Goal: Information Seeking & Learning: Learn about a topic

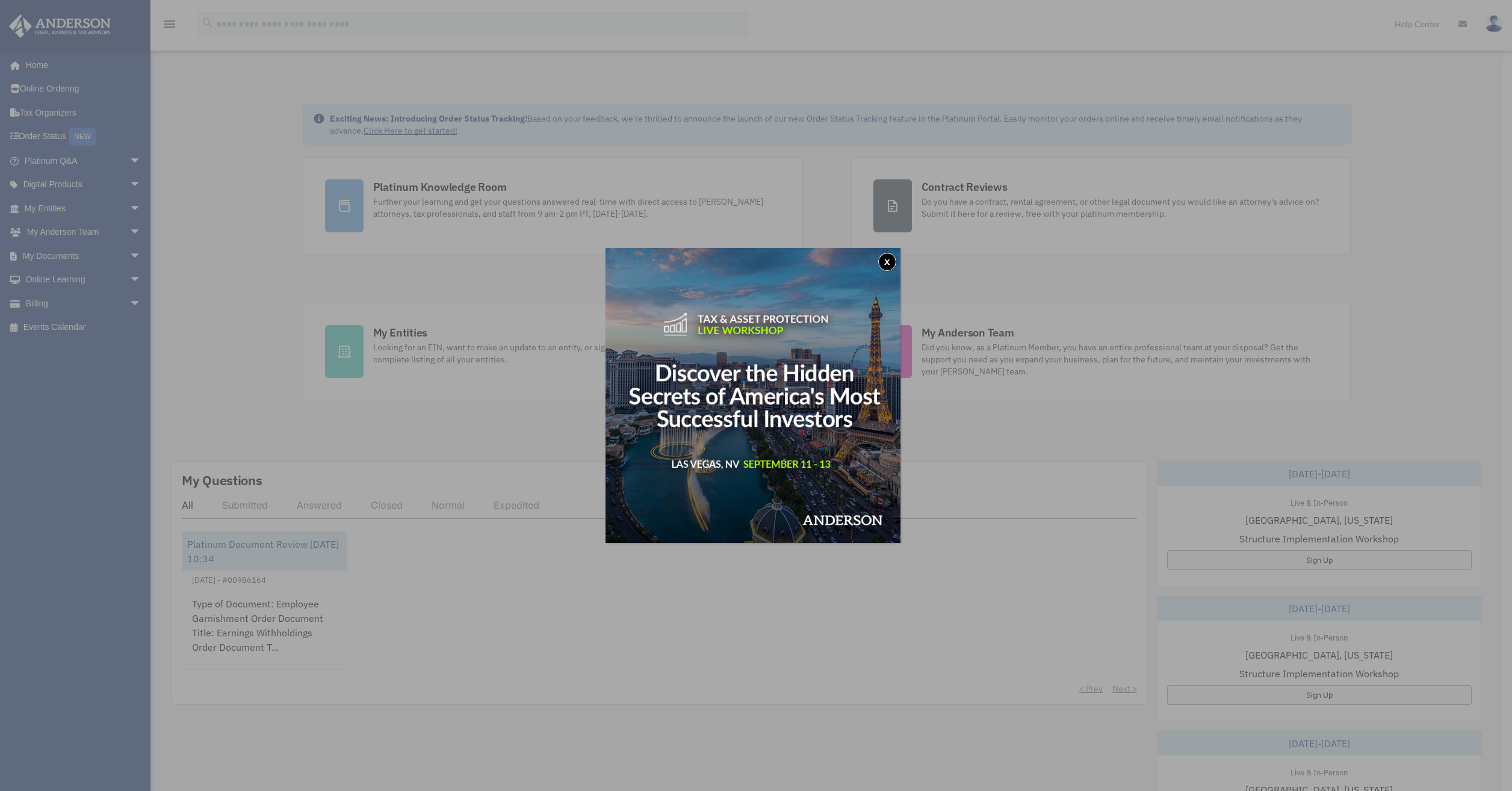
click at [889, 259] on button "x" at bounding box center [887, 262] width 18 height 18
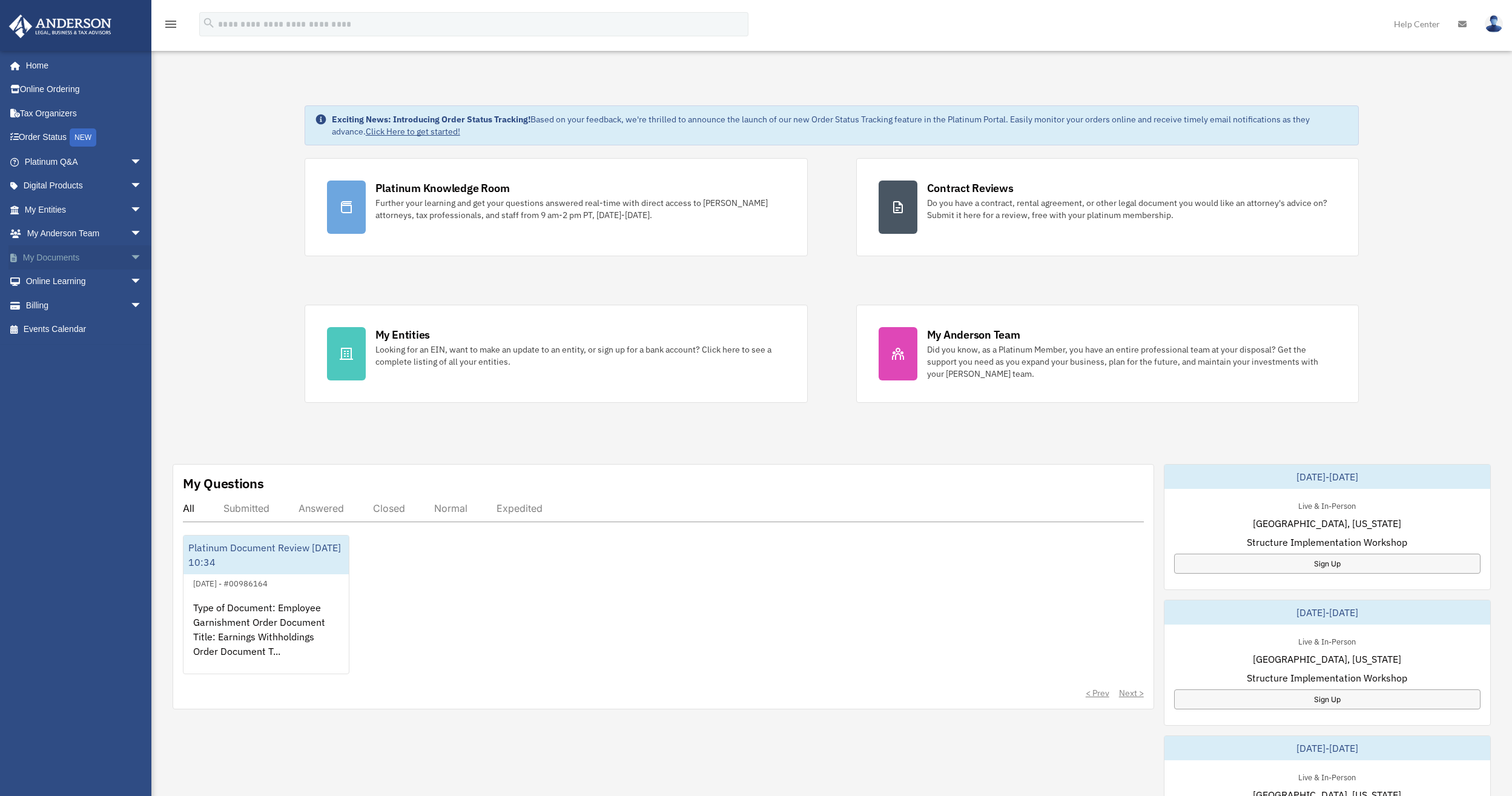
click at [88, 259] on link "My Documents arrow_drop_down" at bounding box center [84, 258] width 152 height 24
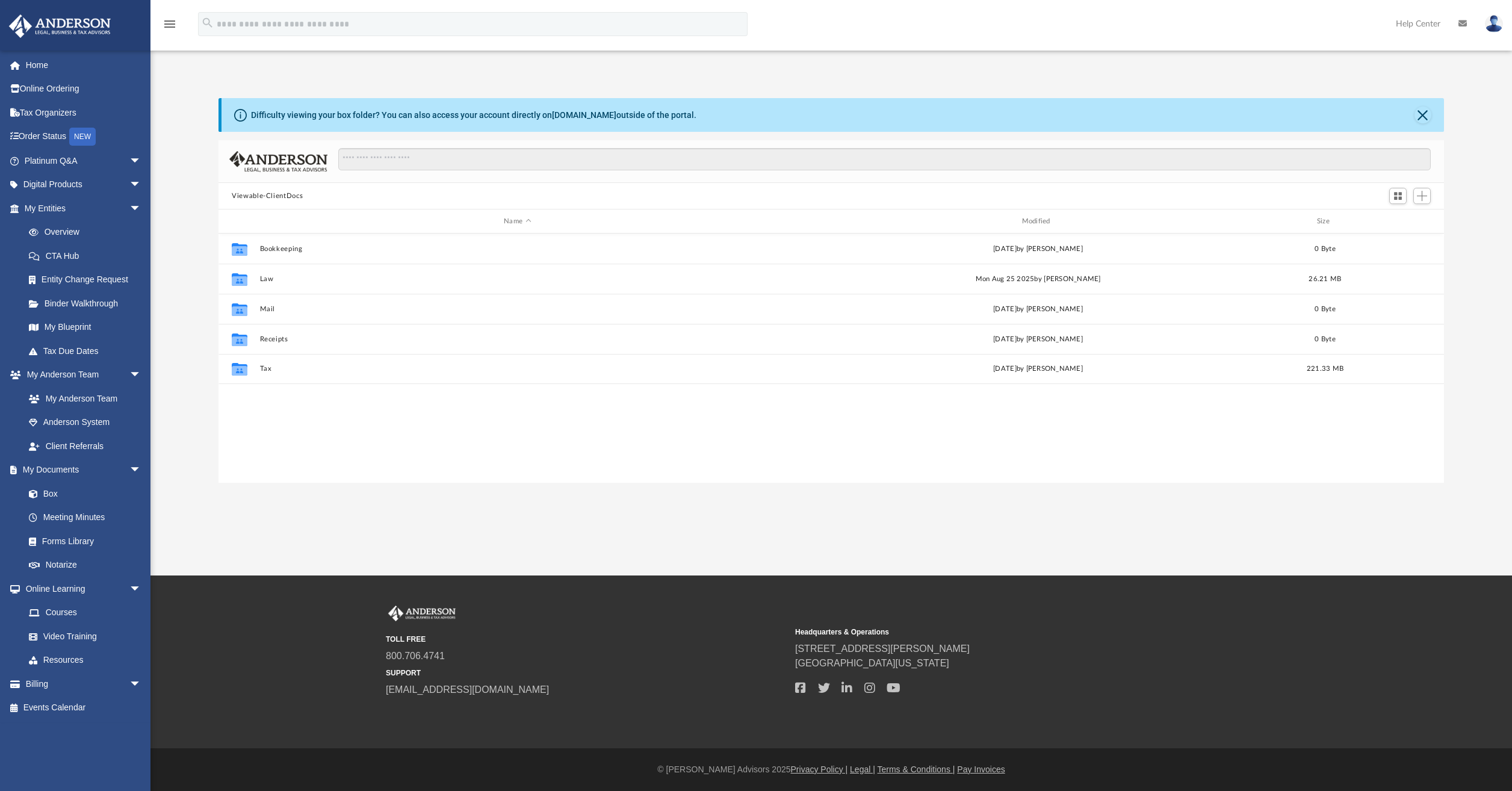
scroll to position [265, 1216]
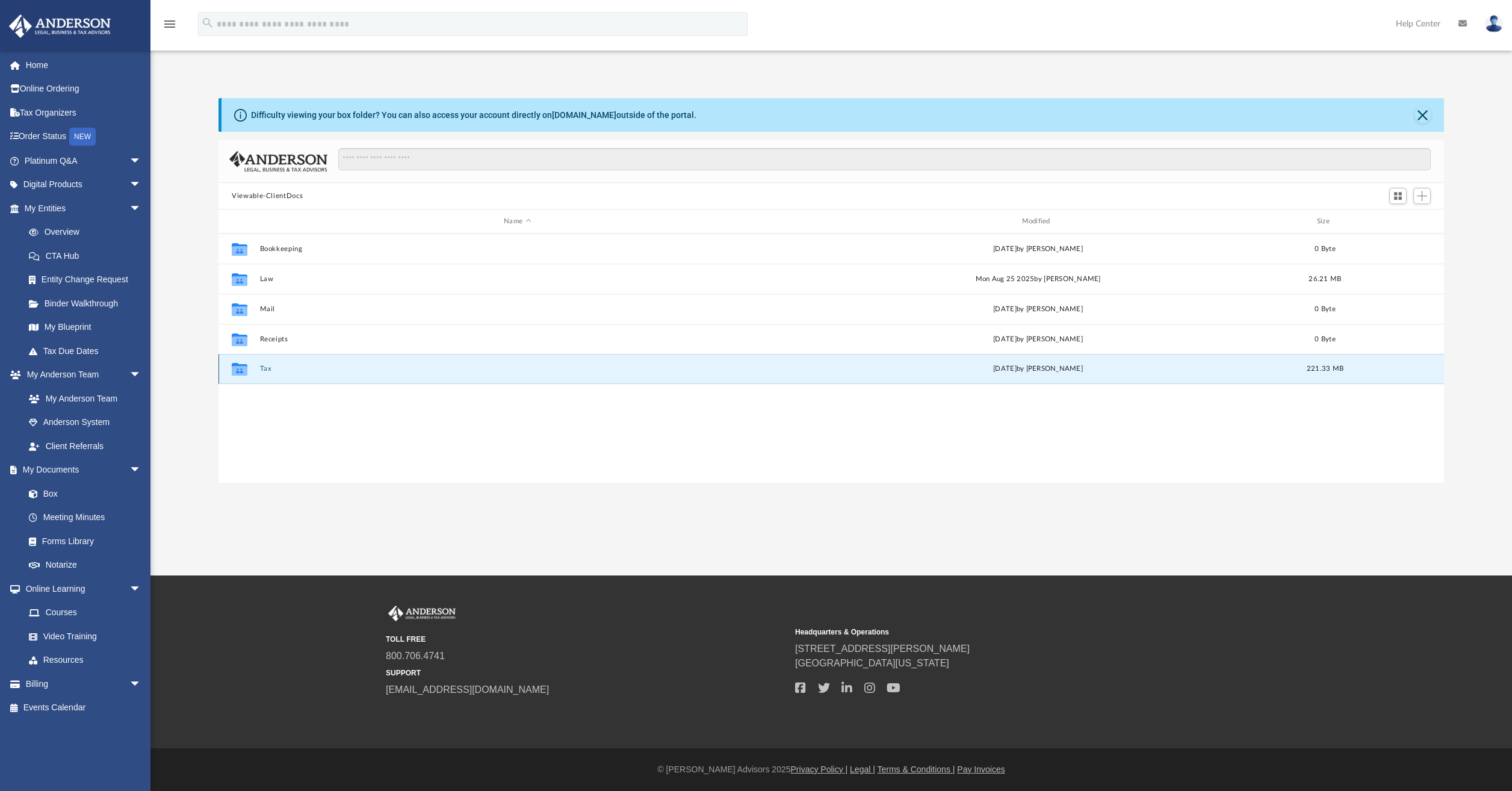
click at [261, 370] on button "Tax" at bounding box center [517, 368] width 515 height 8
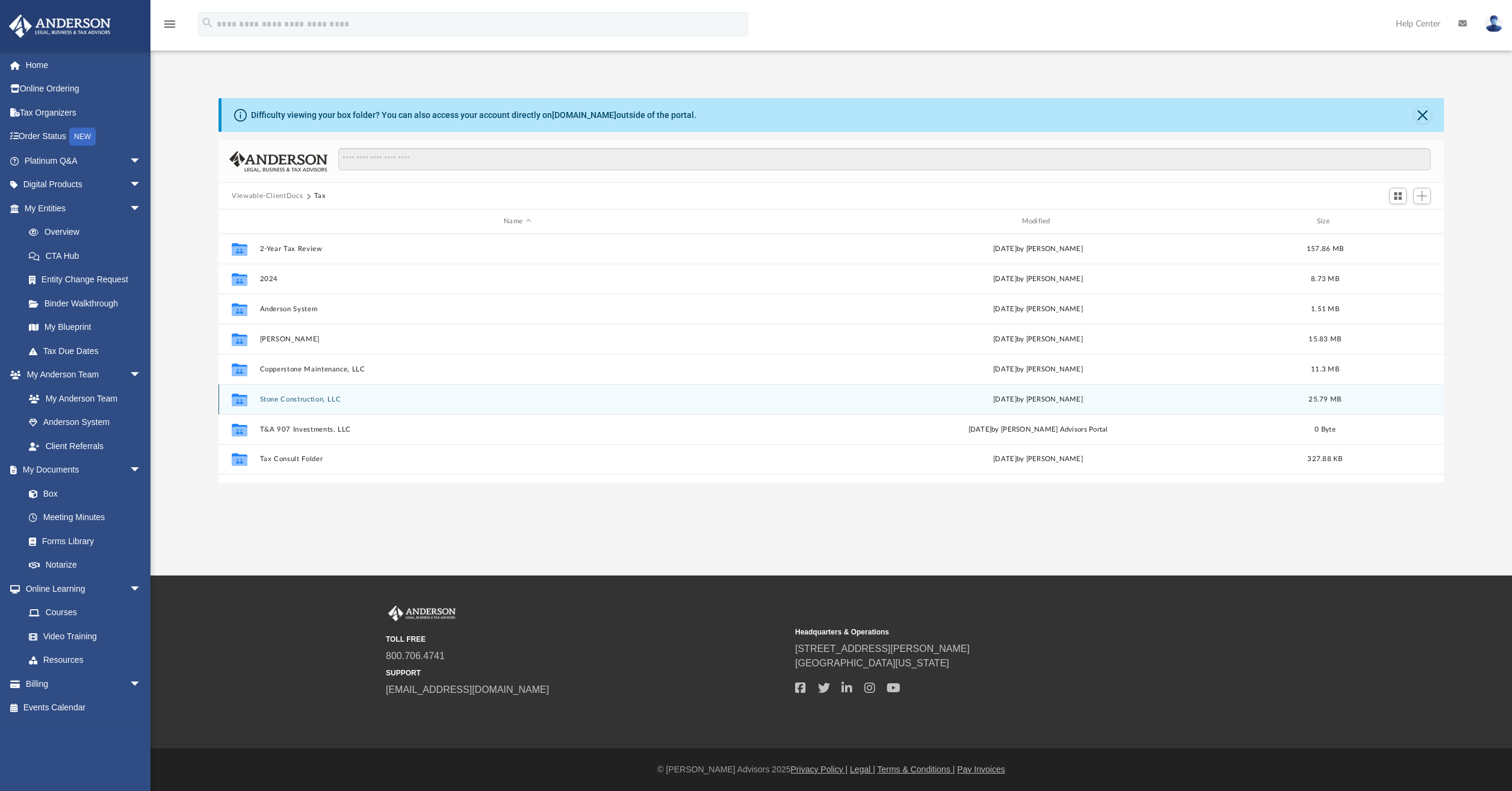
click at [310, 397] on button "Stone Construction, LLC" at bounding box center [517, 400] width 515 height 8
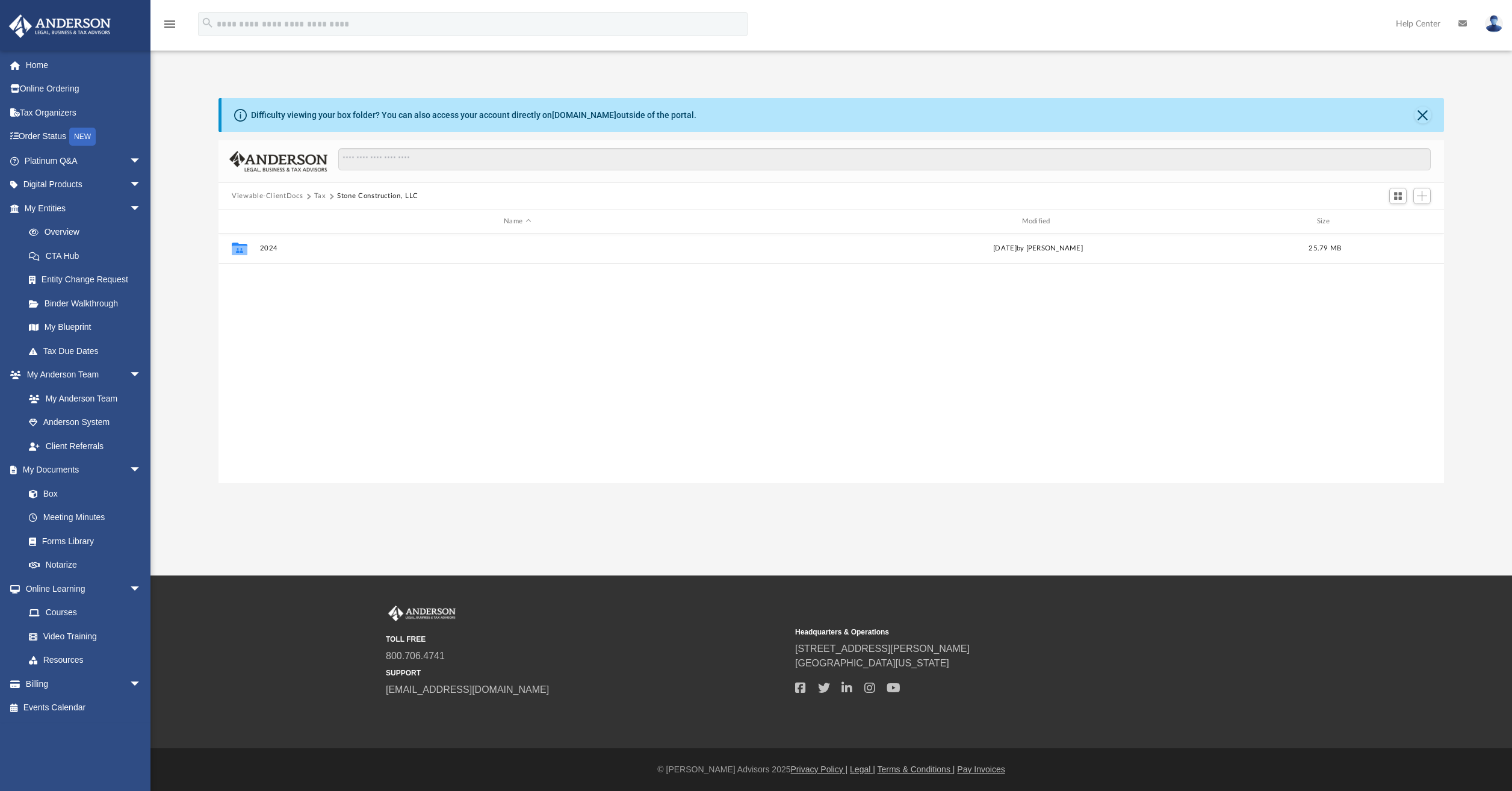
click at [319, 194] on button "Tax" at bounding box center [320, 196] width 12 height 11
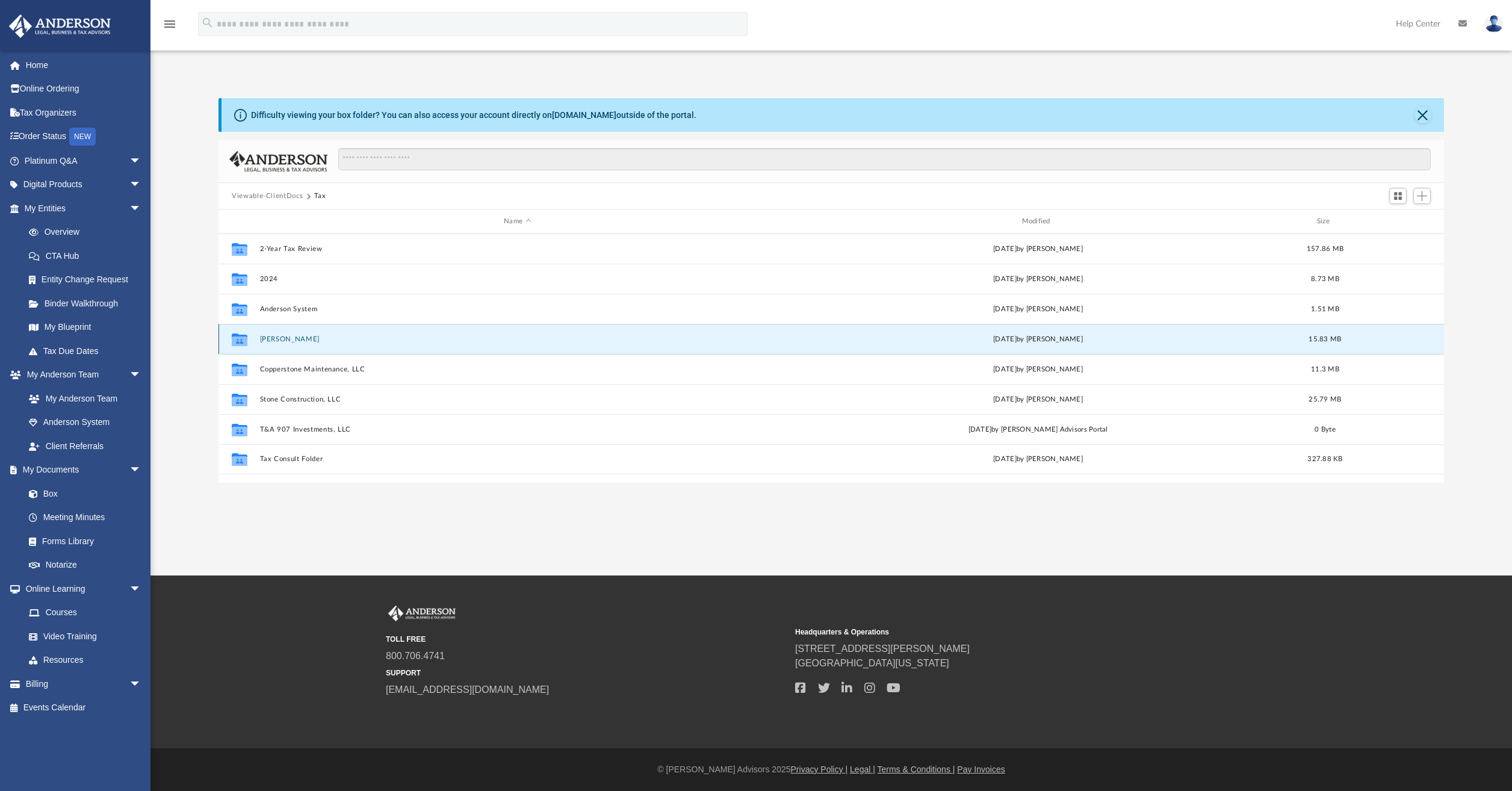
click at [375, 342] on button "Blanca Stone" at bounding box center [517, 339] width 515 height 8
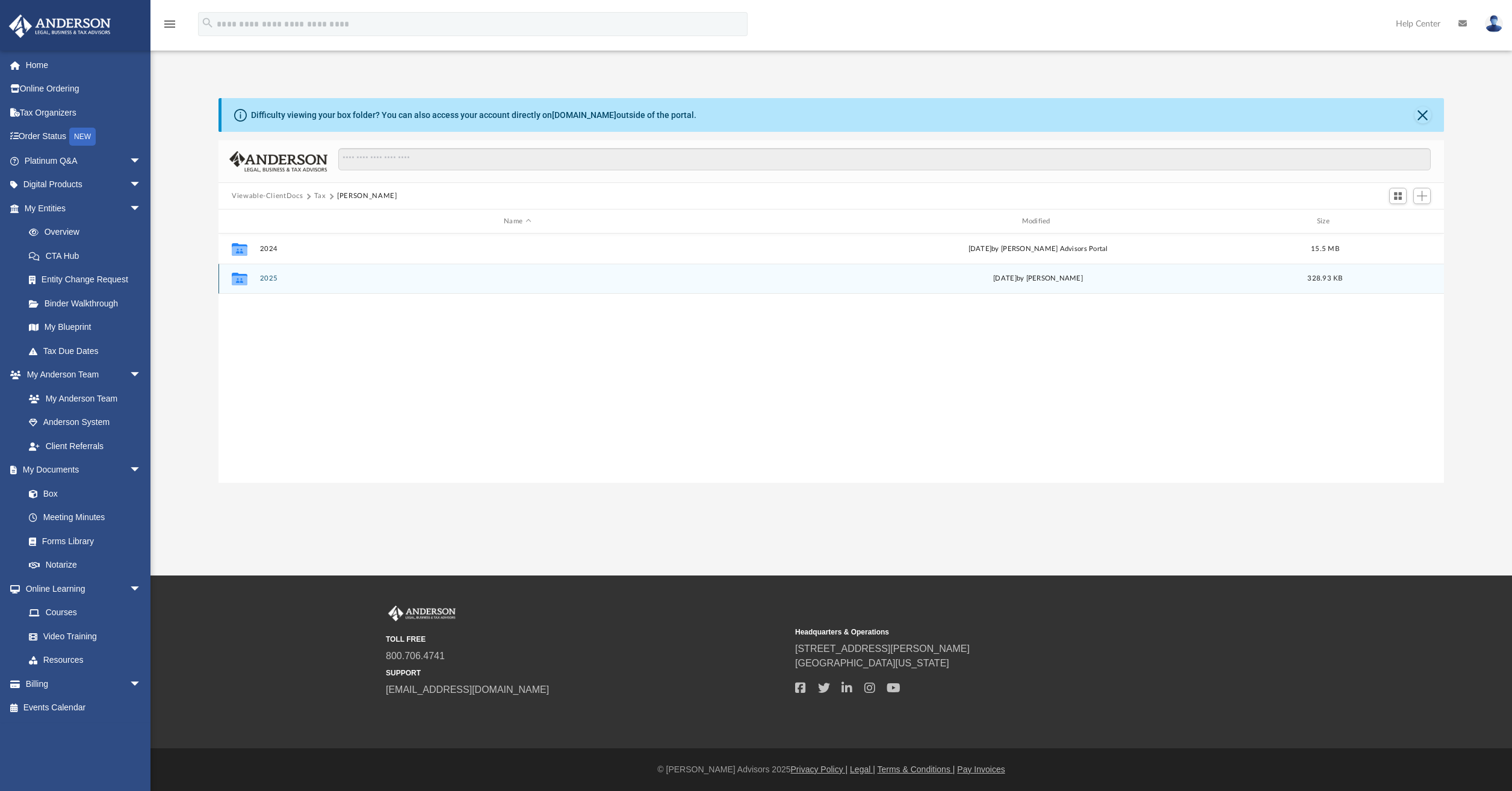
click at [270, 280] on button "2025" at bounding box center [517, 279] width 515 height 8
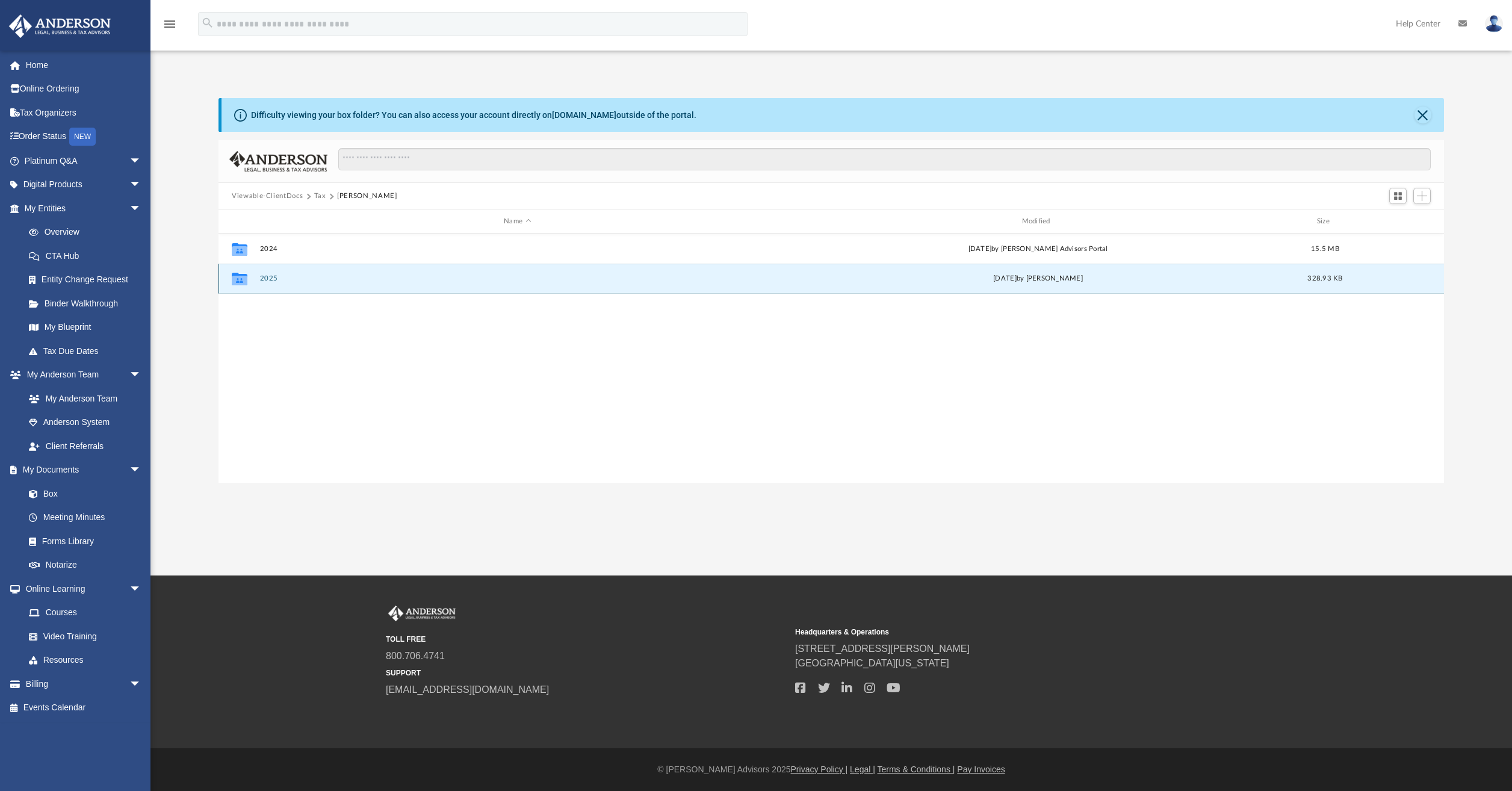
click at [270, 280] on button "2025" at bounding box center [517, 279] width 515 height 8
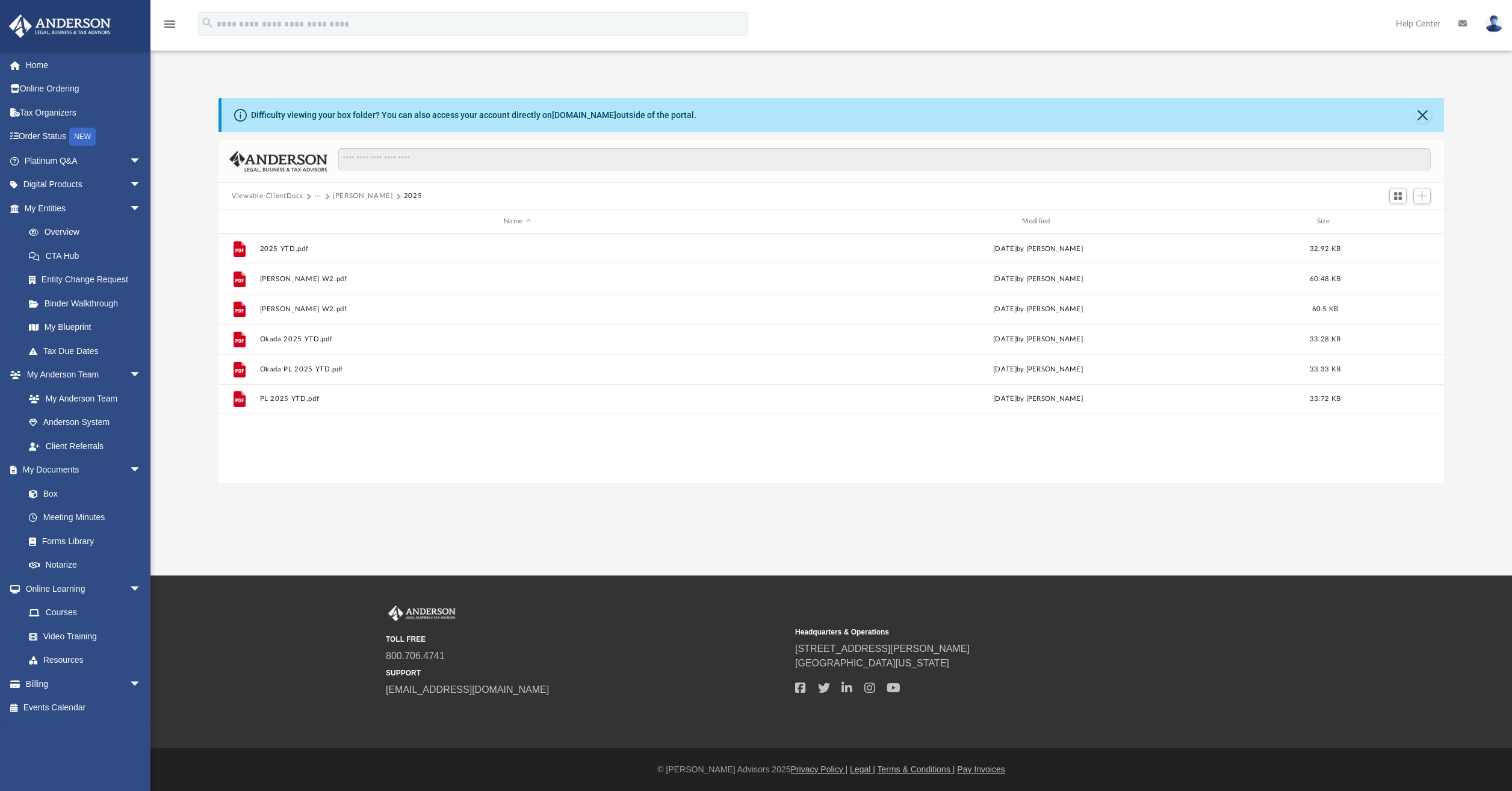
click at [350, 195] on button "Blanca Stone" at bounding box center [363, 196] width 60 height 11
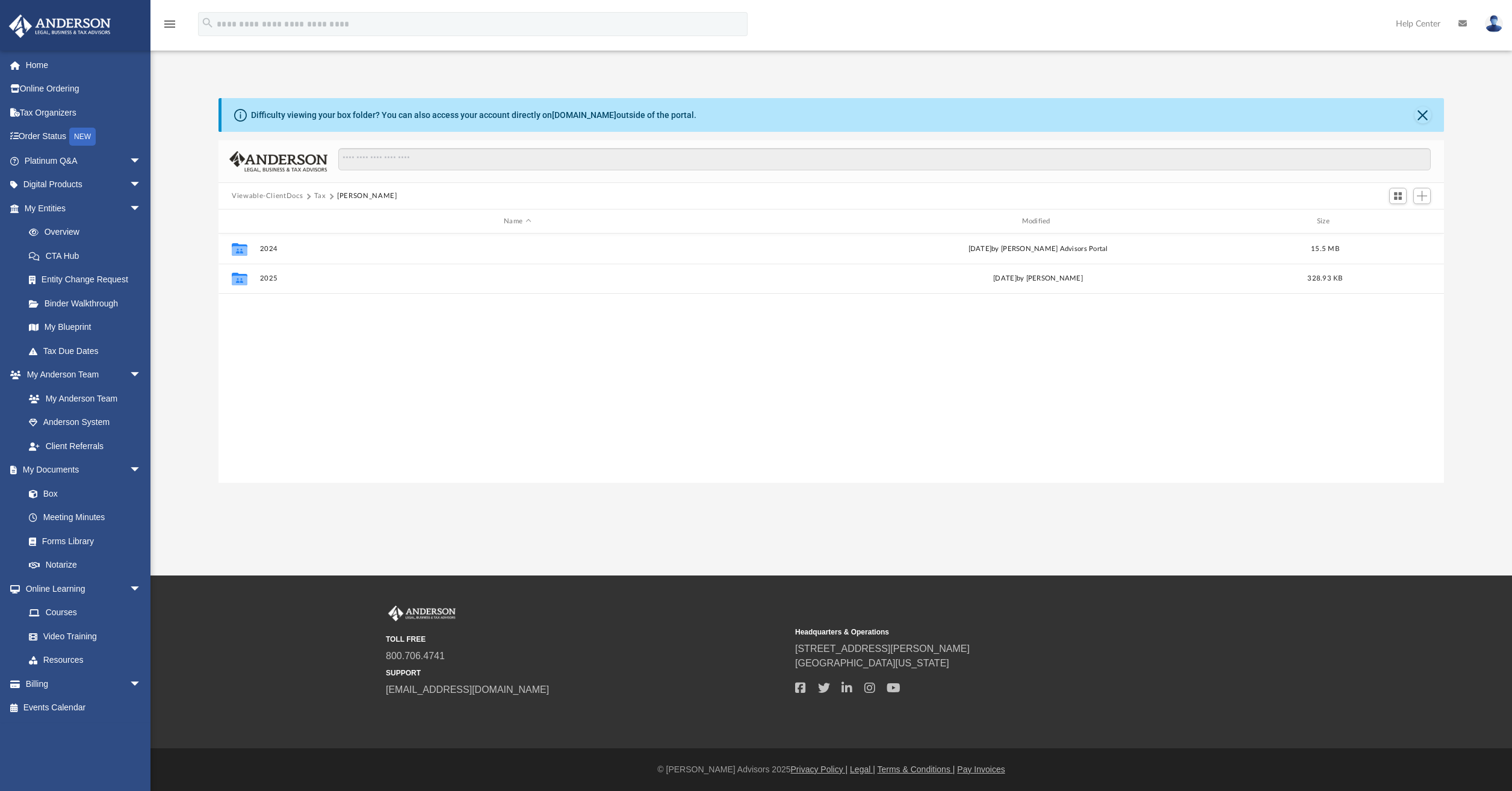
click at [318, 193] on button "Tax" at bounding box center [320, 196] width 12 height 11
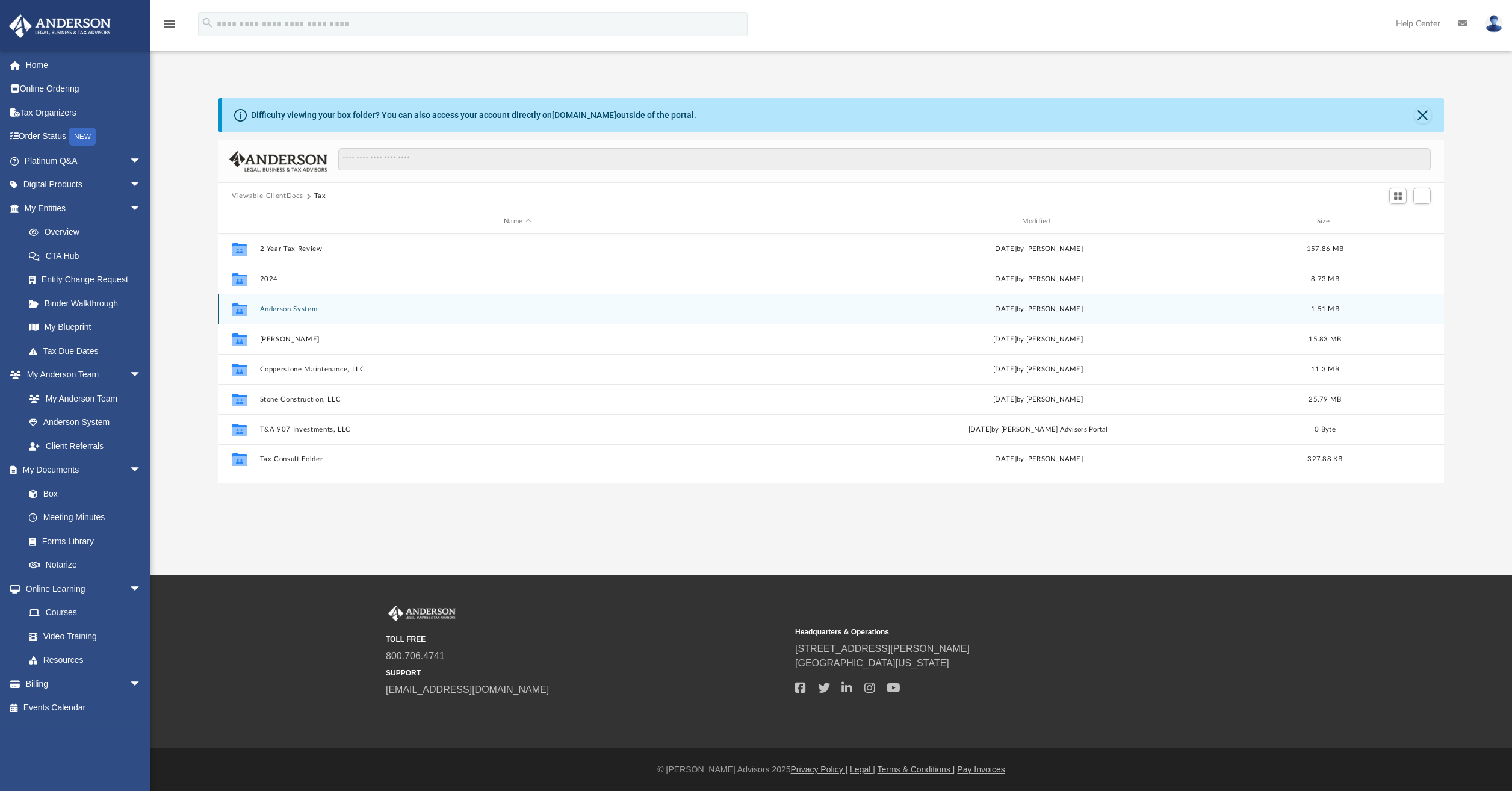
click at [431, 303] on div "Collaborated Folder Anderson System Thu Mar 6 2025 by Noelia Mata Aguirre 1.51 …" at bounding box center [831, 308] width 1225 height 30
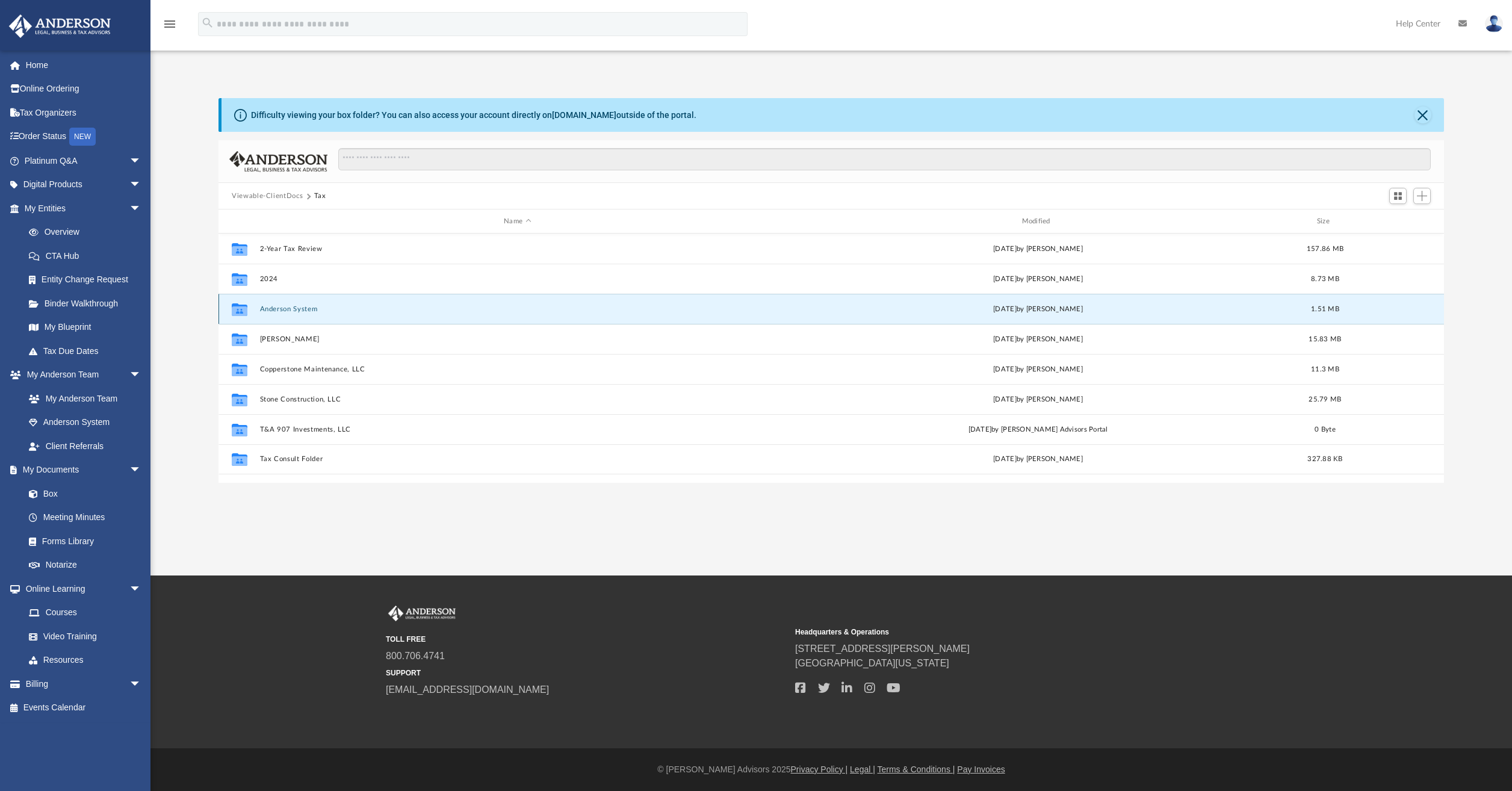
click at [431, 303] on div "Collaborated Folder Anderson System Thu Mar 6 2025 by Noelia Mata Aguirre 1.51 …" at bounding box center [831, 308] width 1225 height 30
click at [286, 307] on button "Anderson System" at bounding box center [517, 309] width 515 height 8
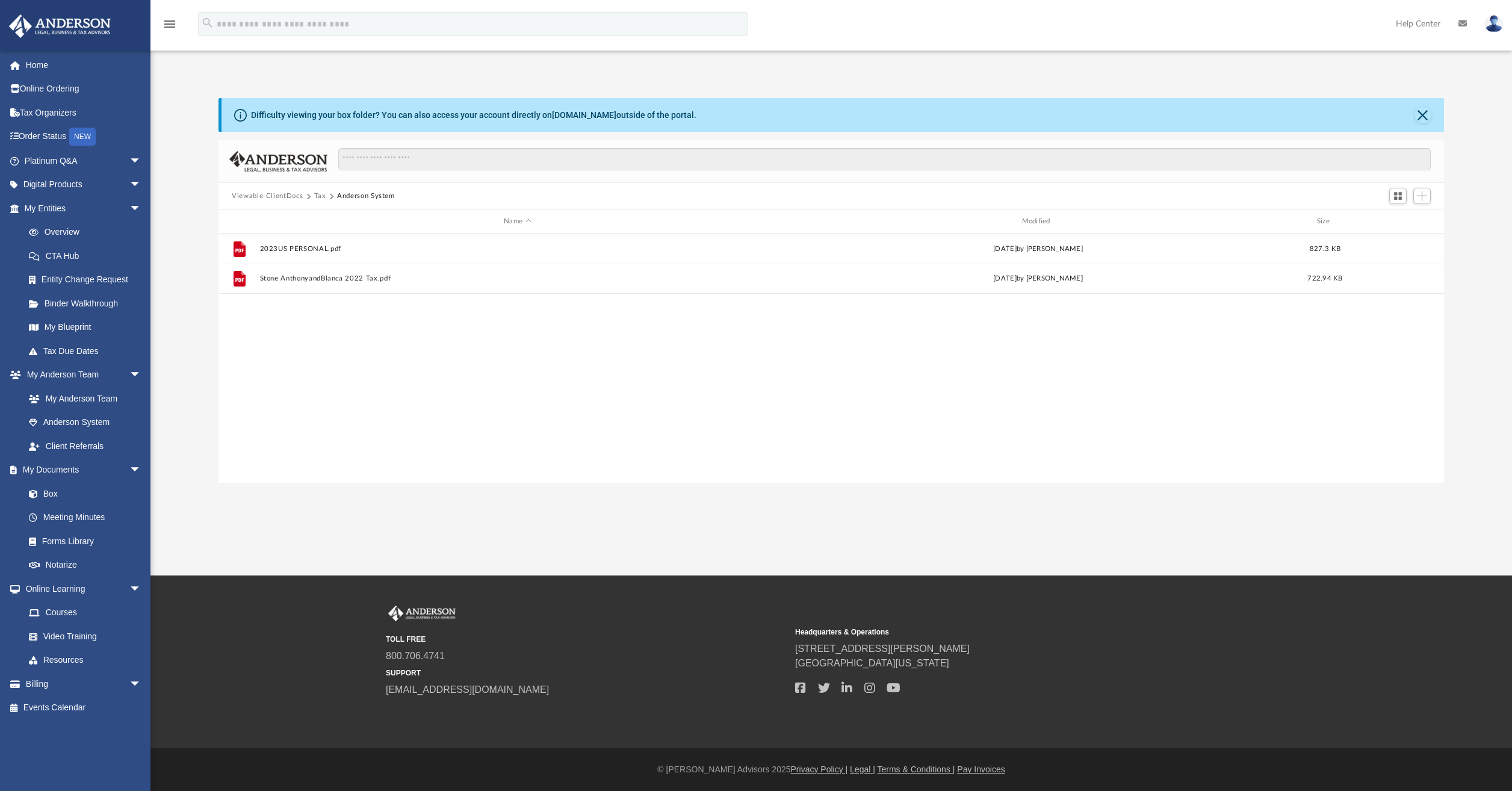
click at [315, 196] on button "Tax" at bounding box center [320, 196] width 12 height 11
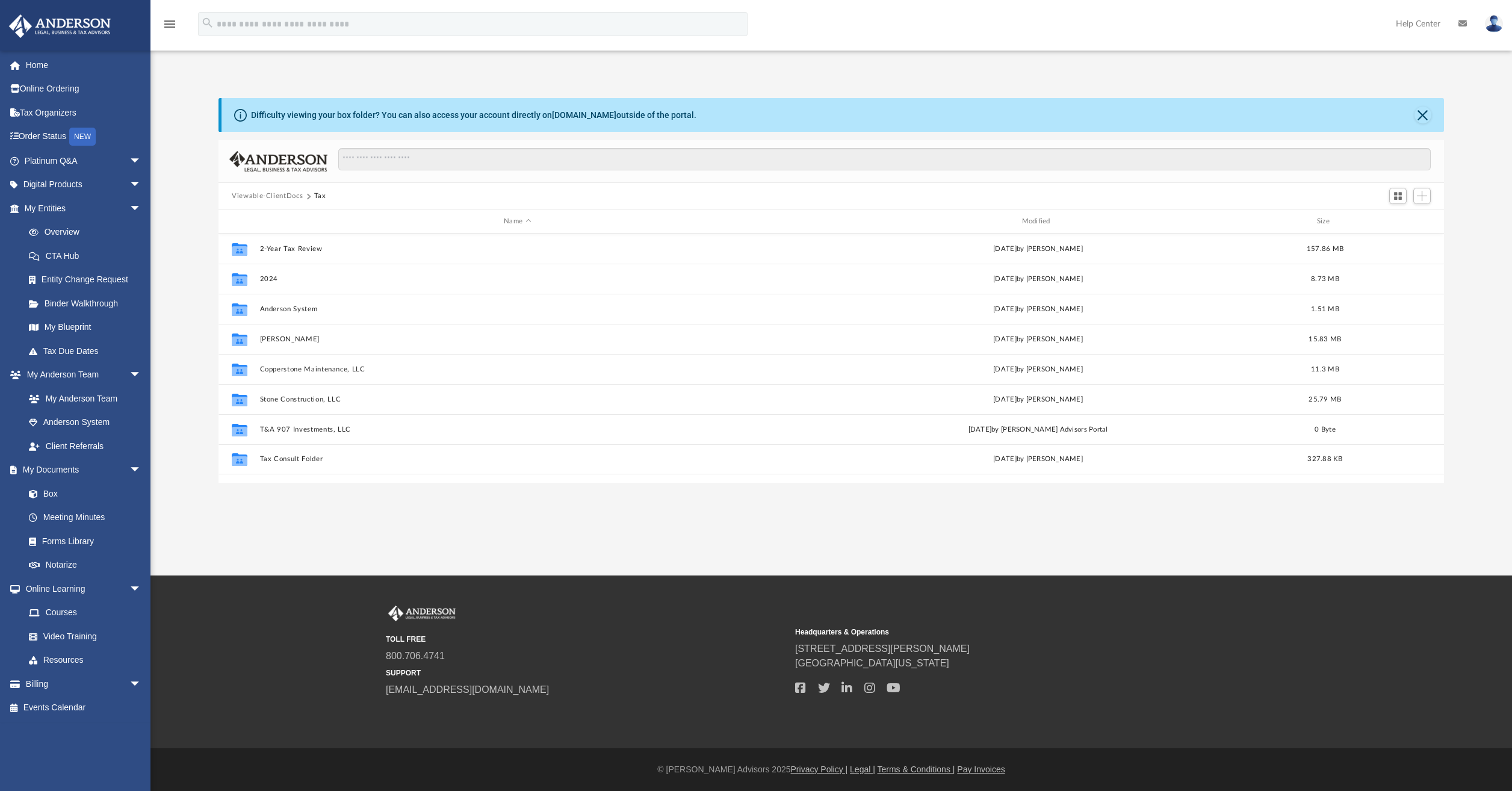
click at [318, 195] on button "Tax" at bounding box center [320, 196] width 12 height 11
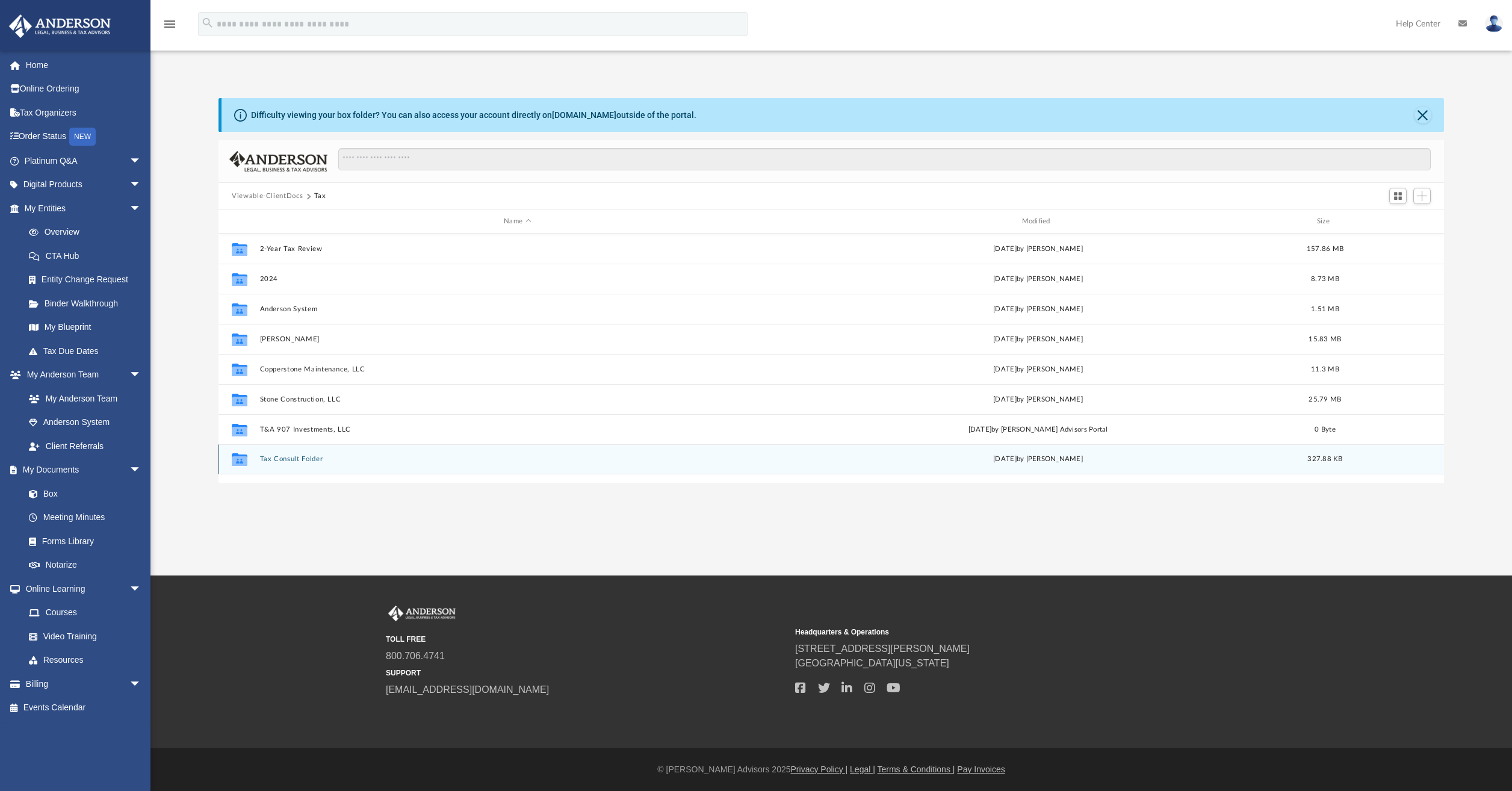
click at [292, 458] on button "Tax Consult Folder" at bounding box center [517, 459] width 515 height 8
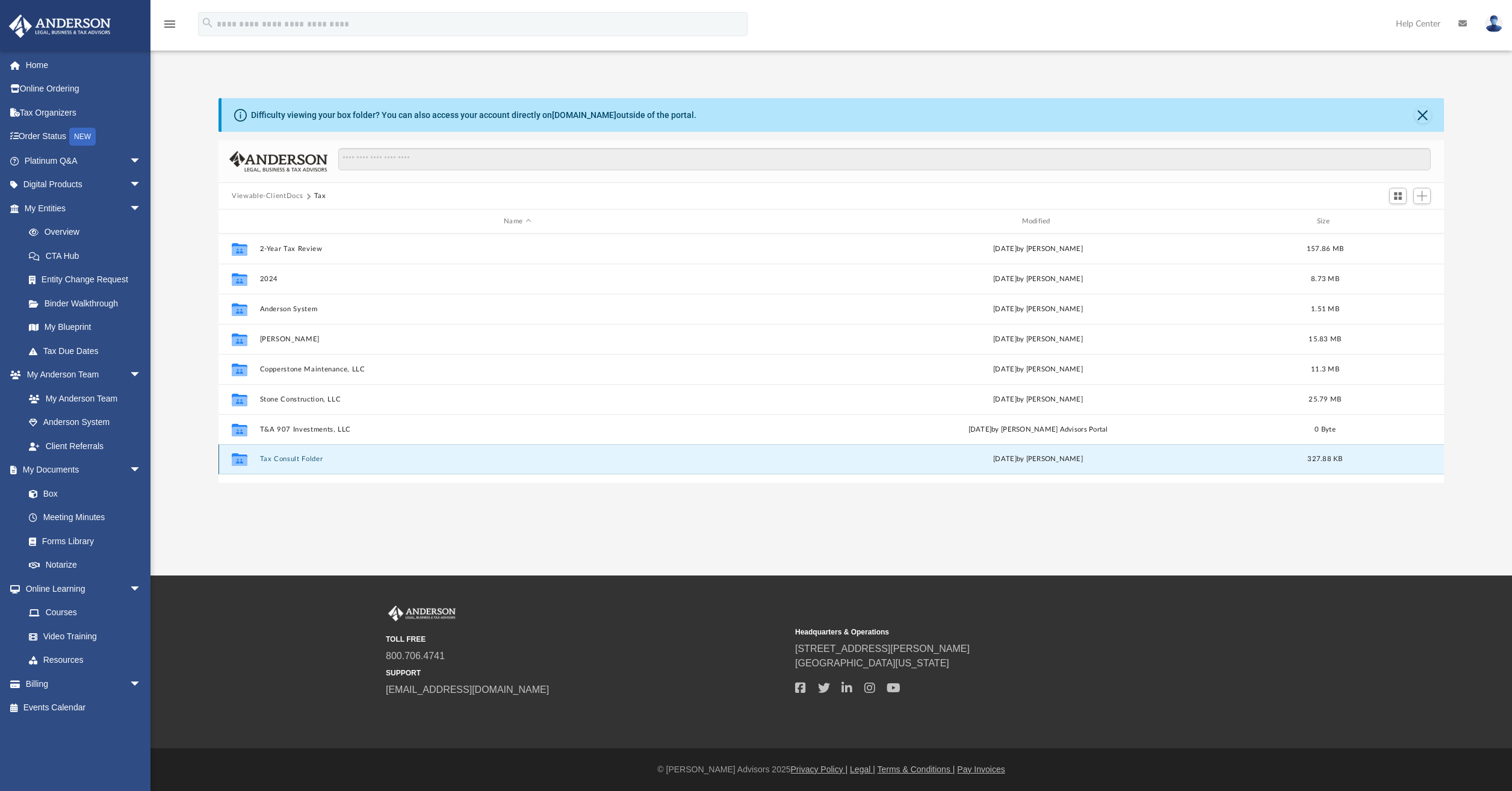
click at [292, 458] on button "Tax Consult Folder" at bounding box center [517, 459] width 515 height 8
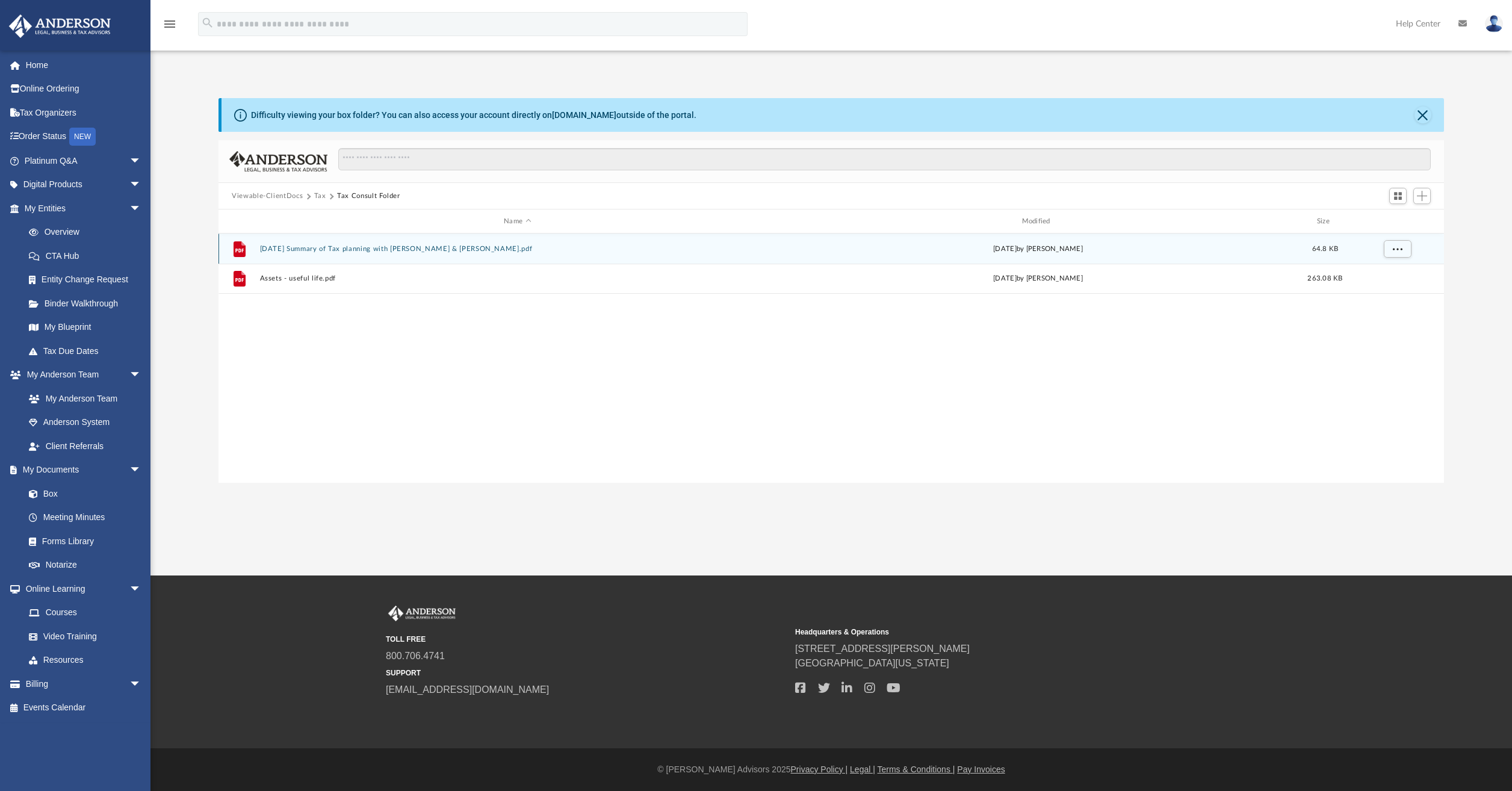
click at [344, 249] on button "8.19.2025 Summary of Tax planning with Blanca Stone & Rachel Elder.pdf" at bounding box center [517, 249] width 515 height 8
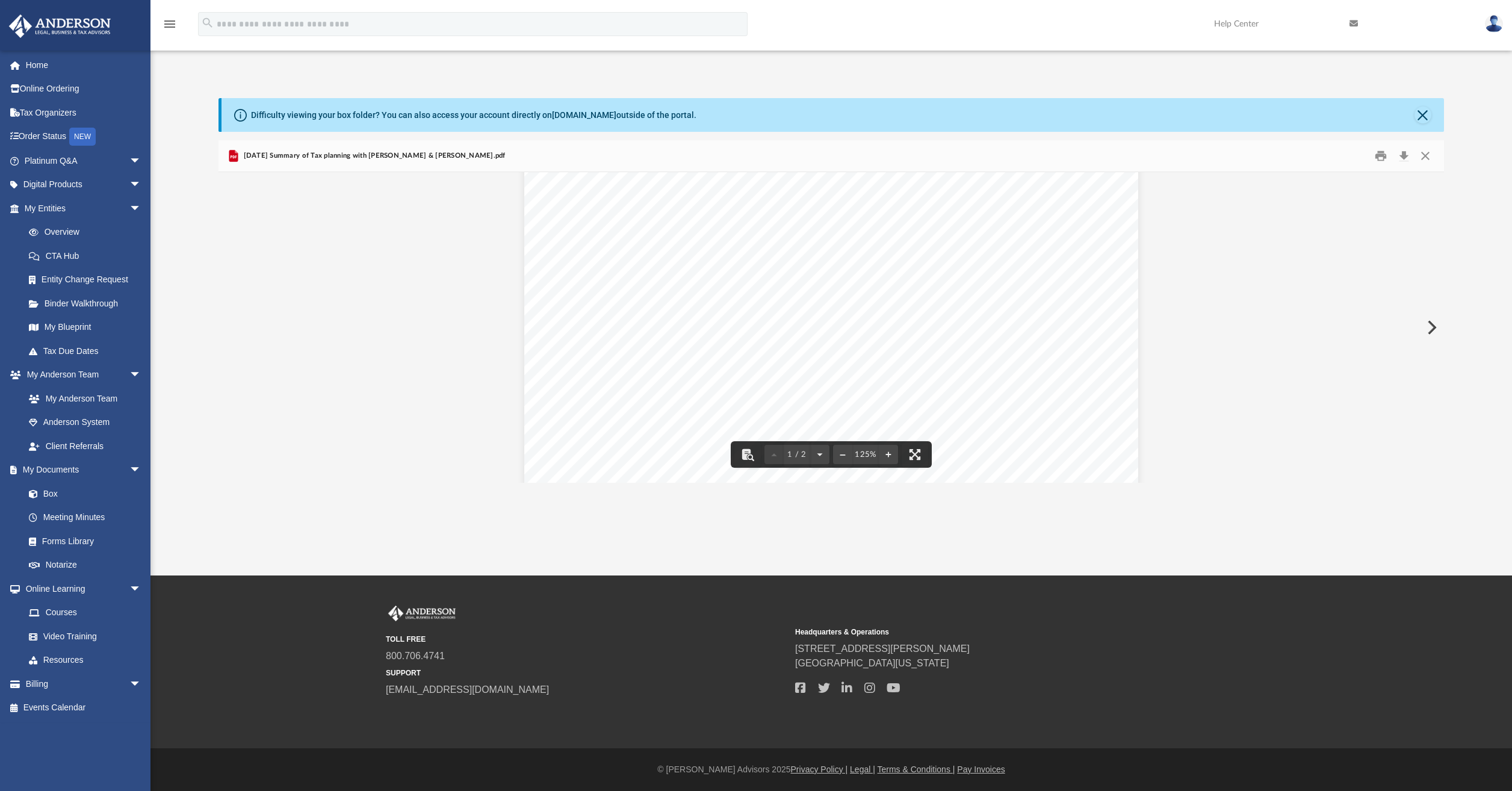
scroll to position [0, 0]
click at [1427, 119] on button "Close" at bounding box center [1423, 115] width 17 height 17
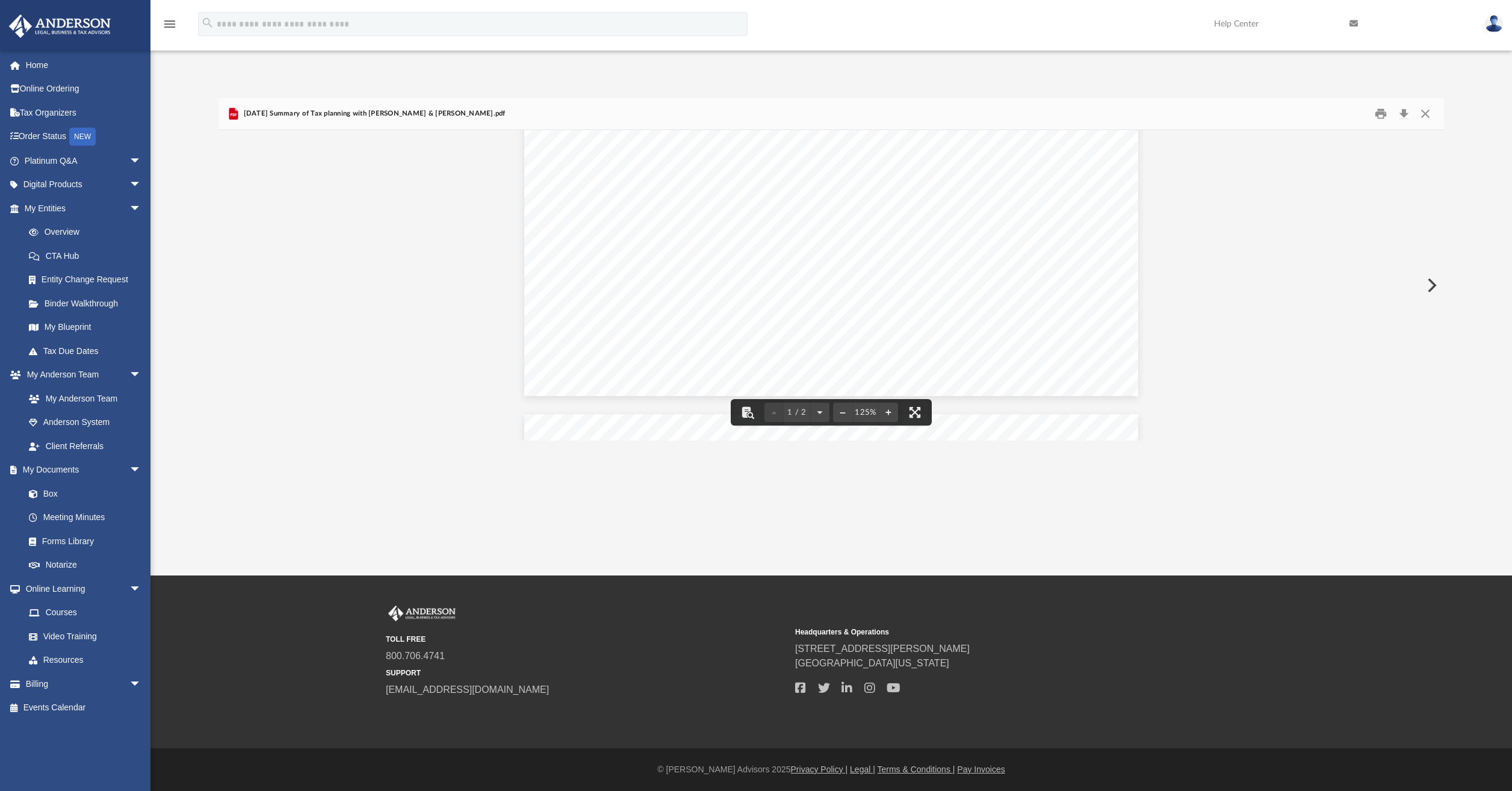
scroll to position [542, 0]
click at [1424, 113] on button "Close" at bounding box center [1425, 113] width 22 height 18
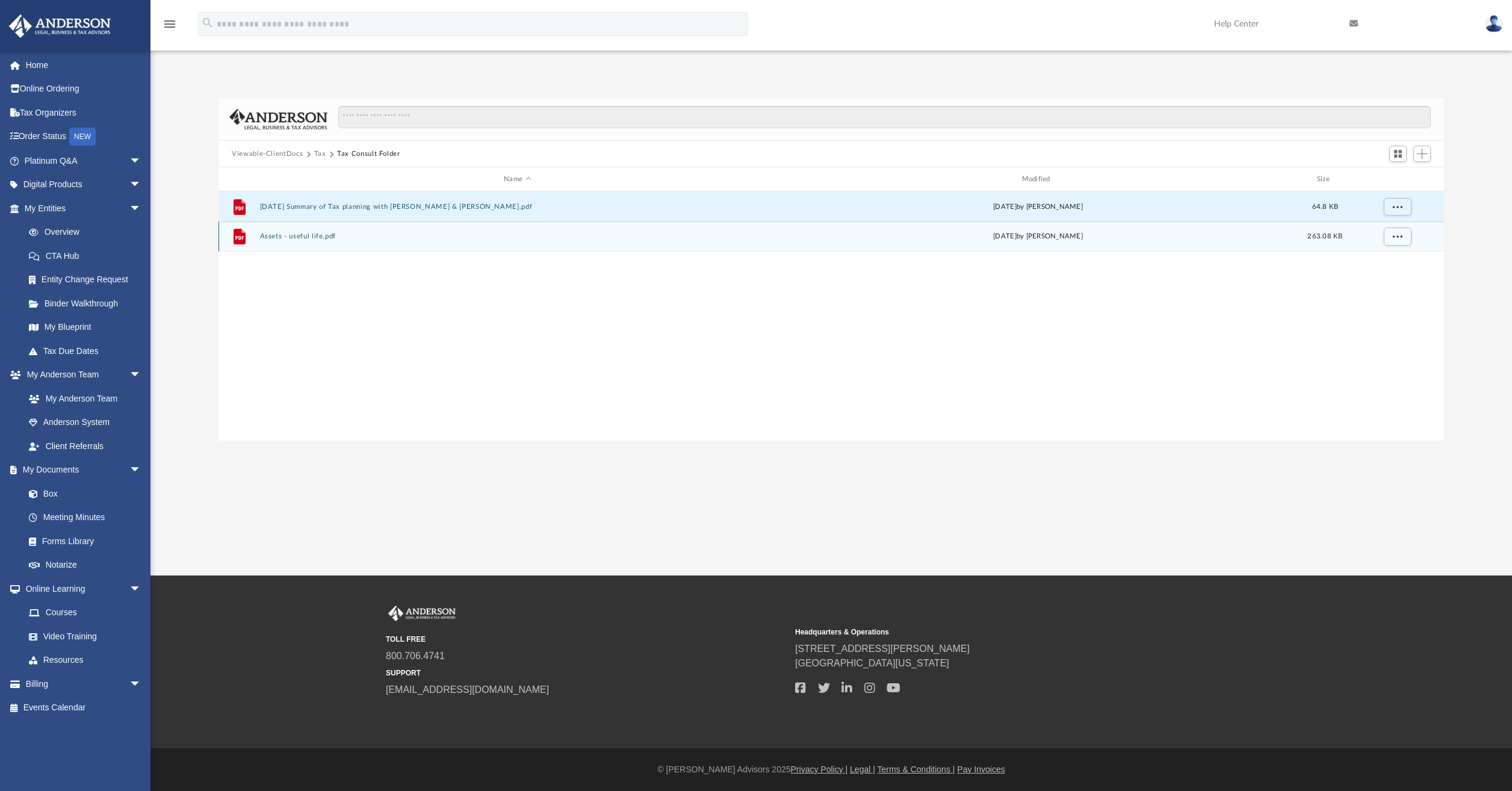
click at [308, 238] on button "Assets - useful life.pdf" at bounding box center [517, 236] width 515 height 8
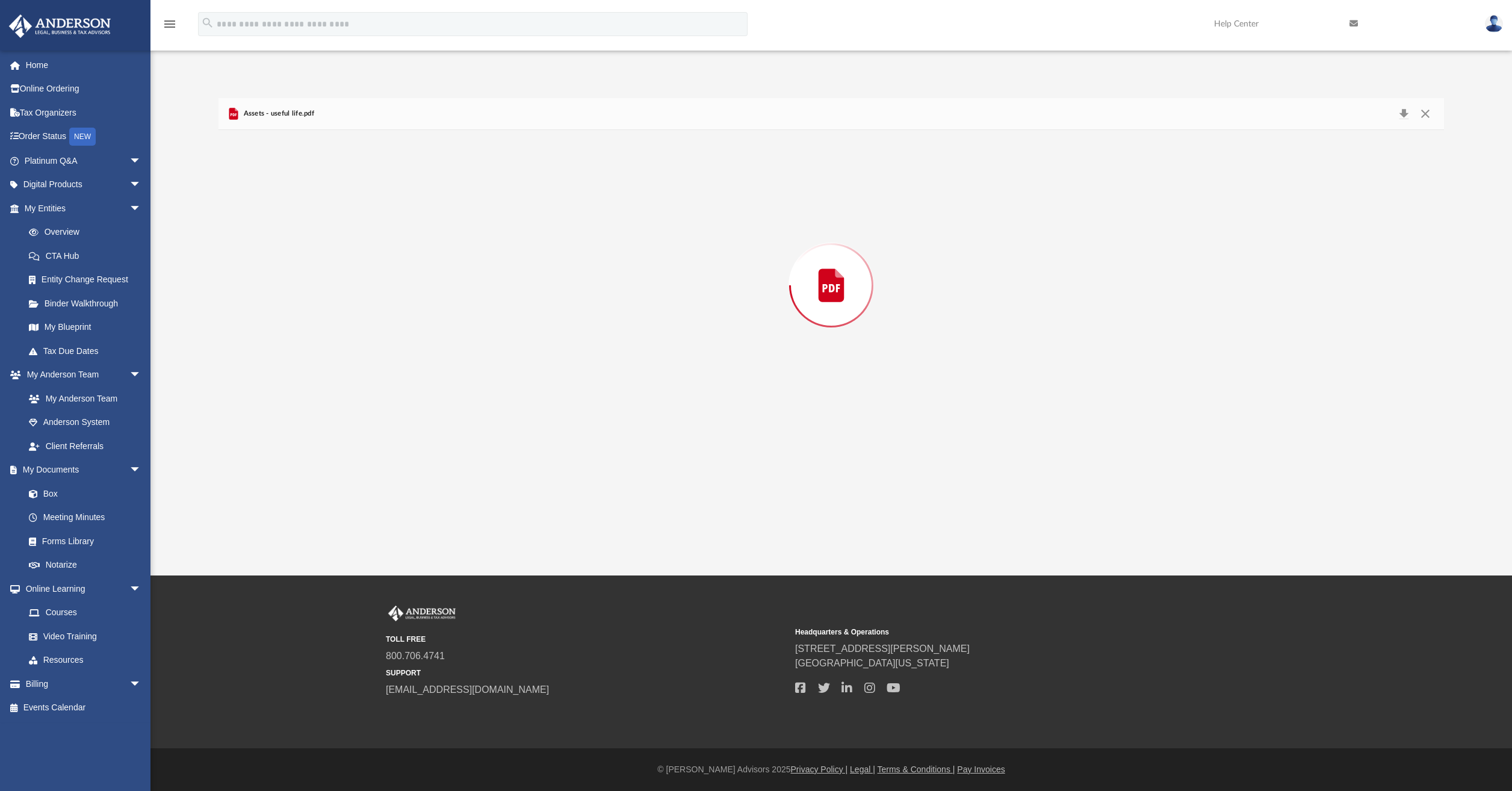
click at [308, 238] on div "Preview" at bounding box center [831, 285] width 1225 height 310
click at [228, 289] on button "Preview" at bounding box center [232, 285] width 27 height 34
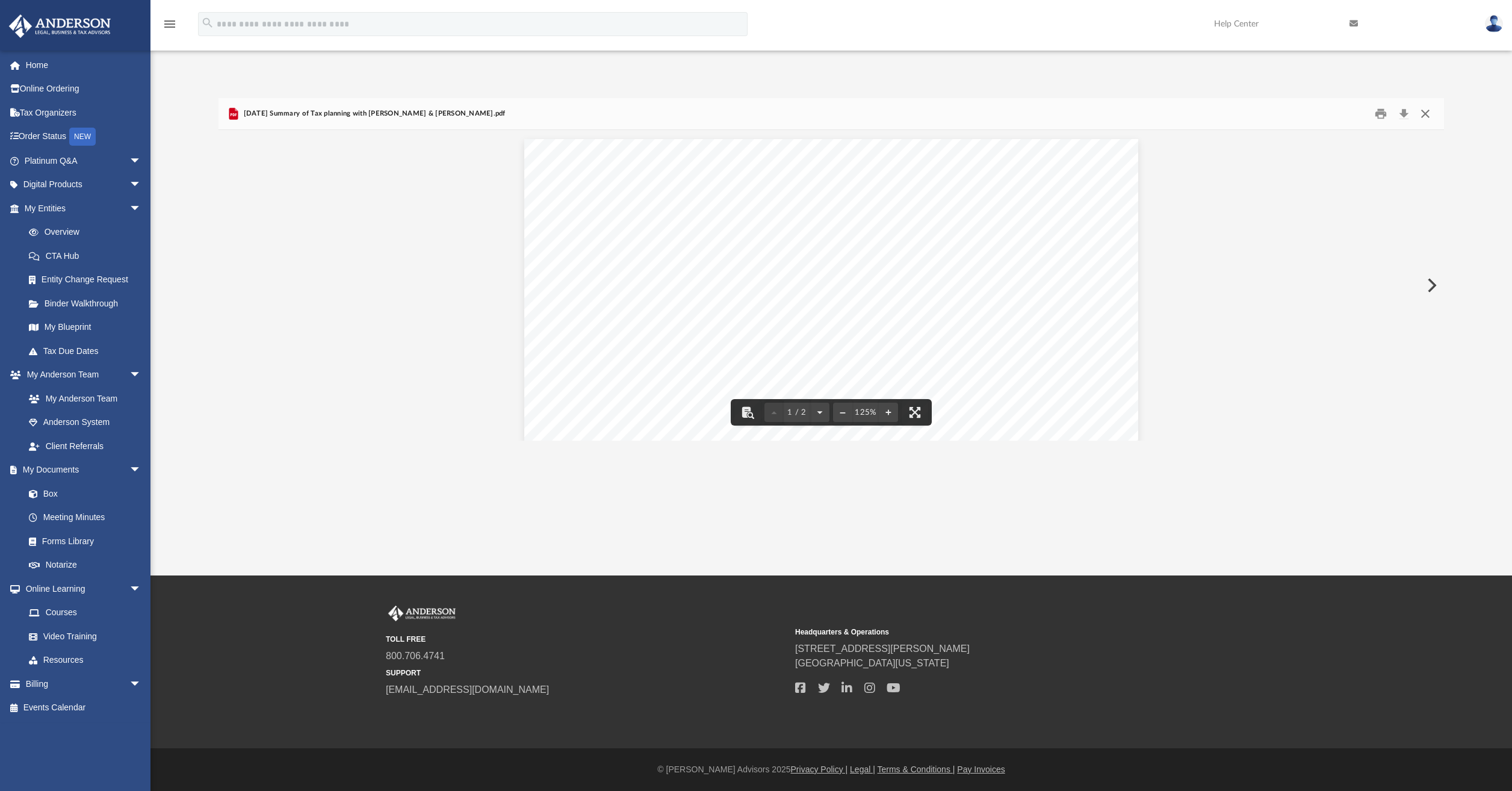
click at [1426, 114] on button "Close" at bounding box center [1425, 113] width 22 height 18
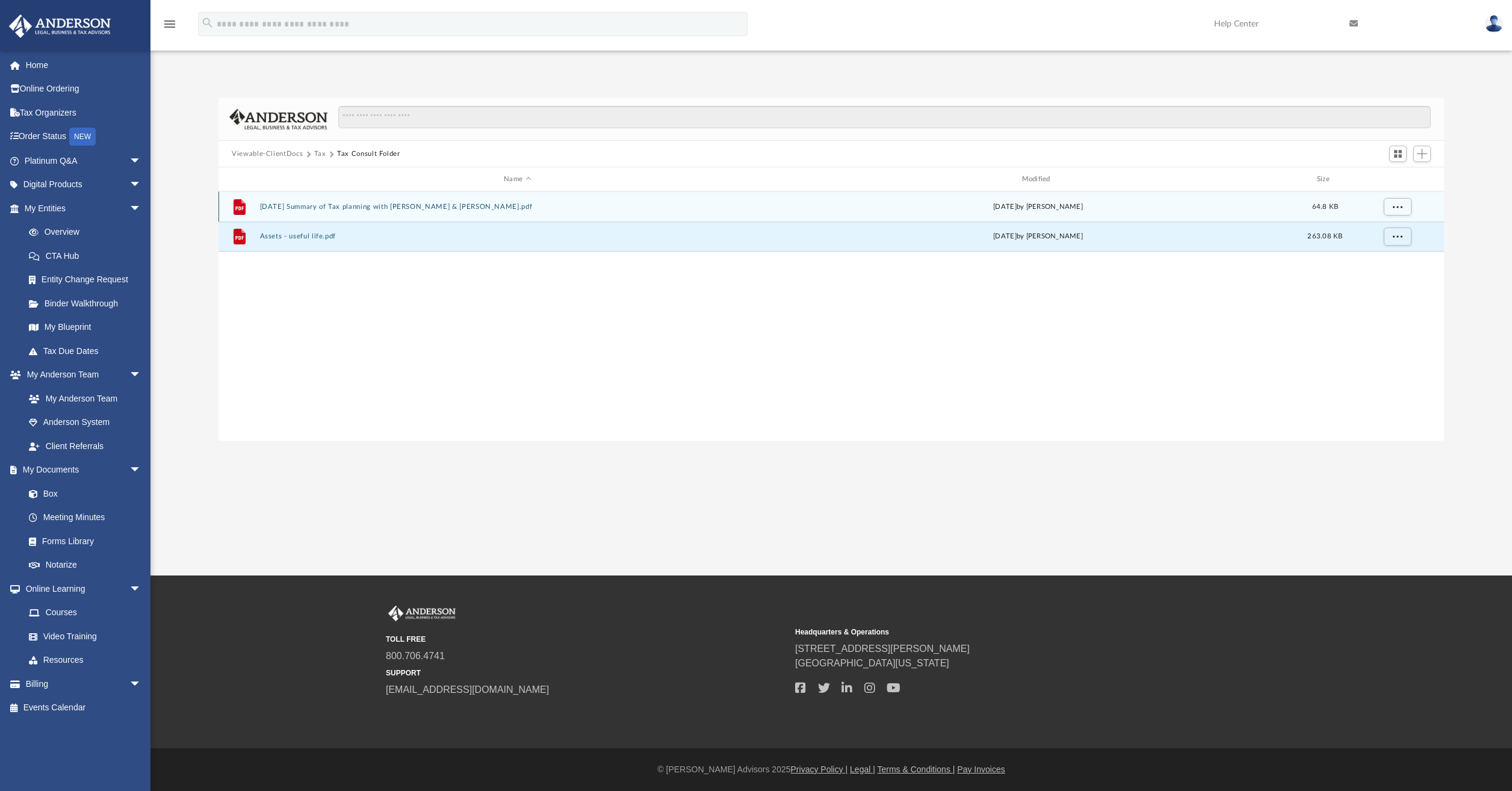
click at [513, 204] on button "8.19.2025 Summary of Tax planning with Blanca Stone & Rachel Elder.pdf" at bounding box center [517, 207] width 515 height 8
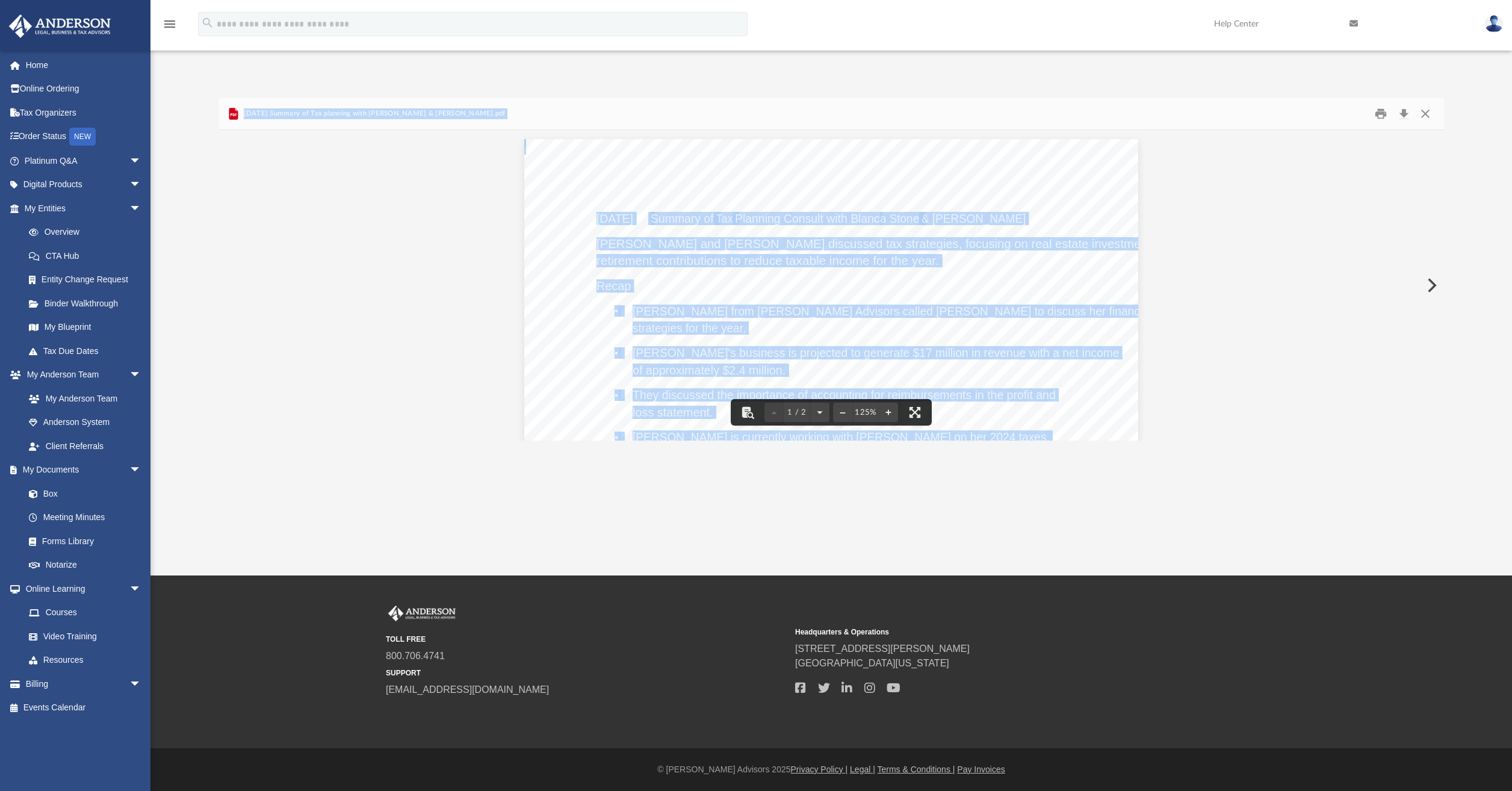
scroll to position [60, 0]
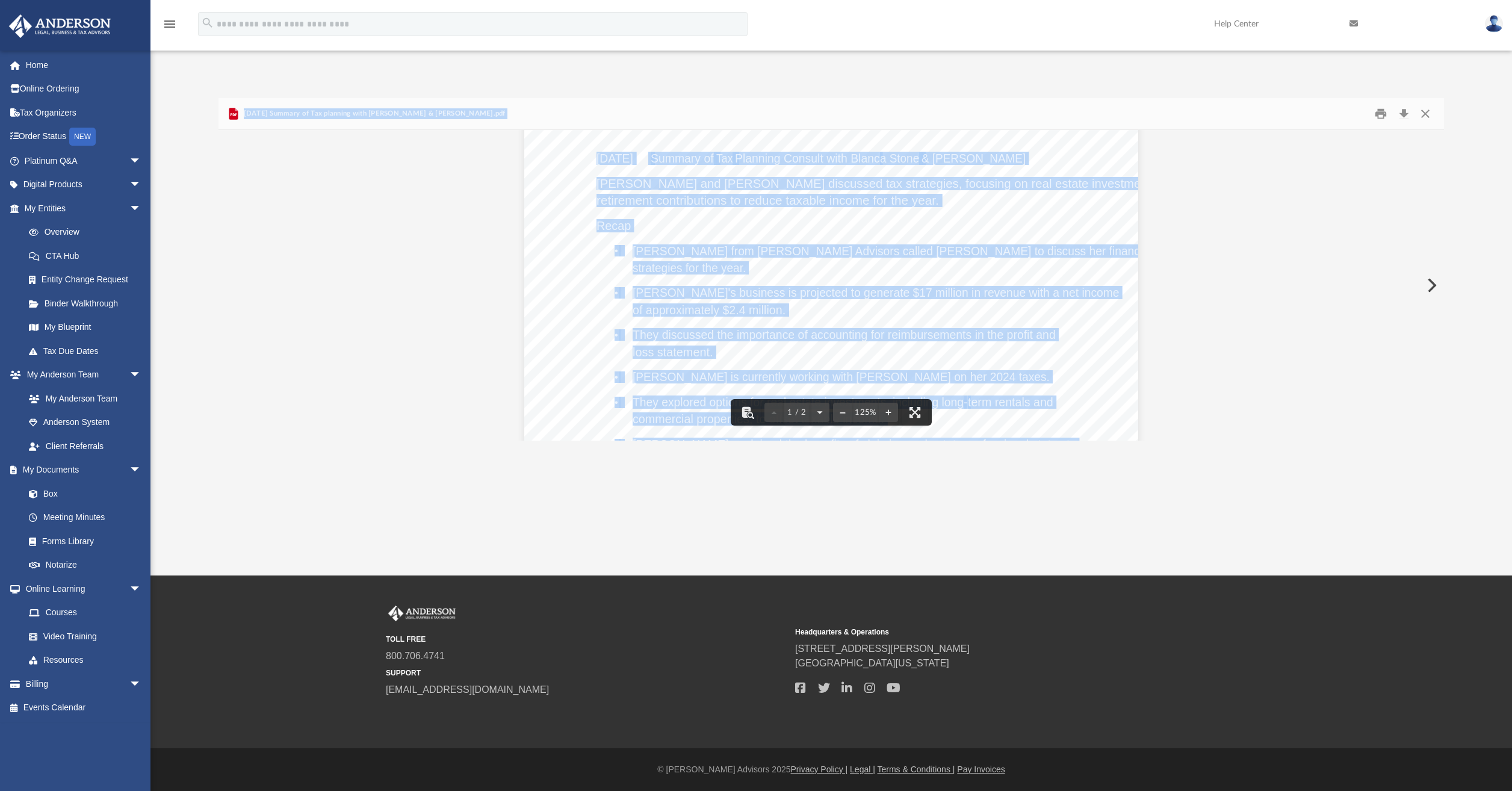
click at [569, 286] on div "8.19.2025 Summary of Tax Planning Consult with Blanc a Stone & Rachel Elder Rac…" at bounding box center [831, 476] width 614 height 795
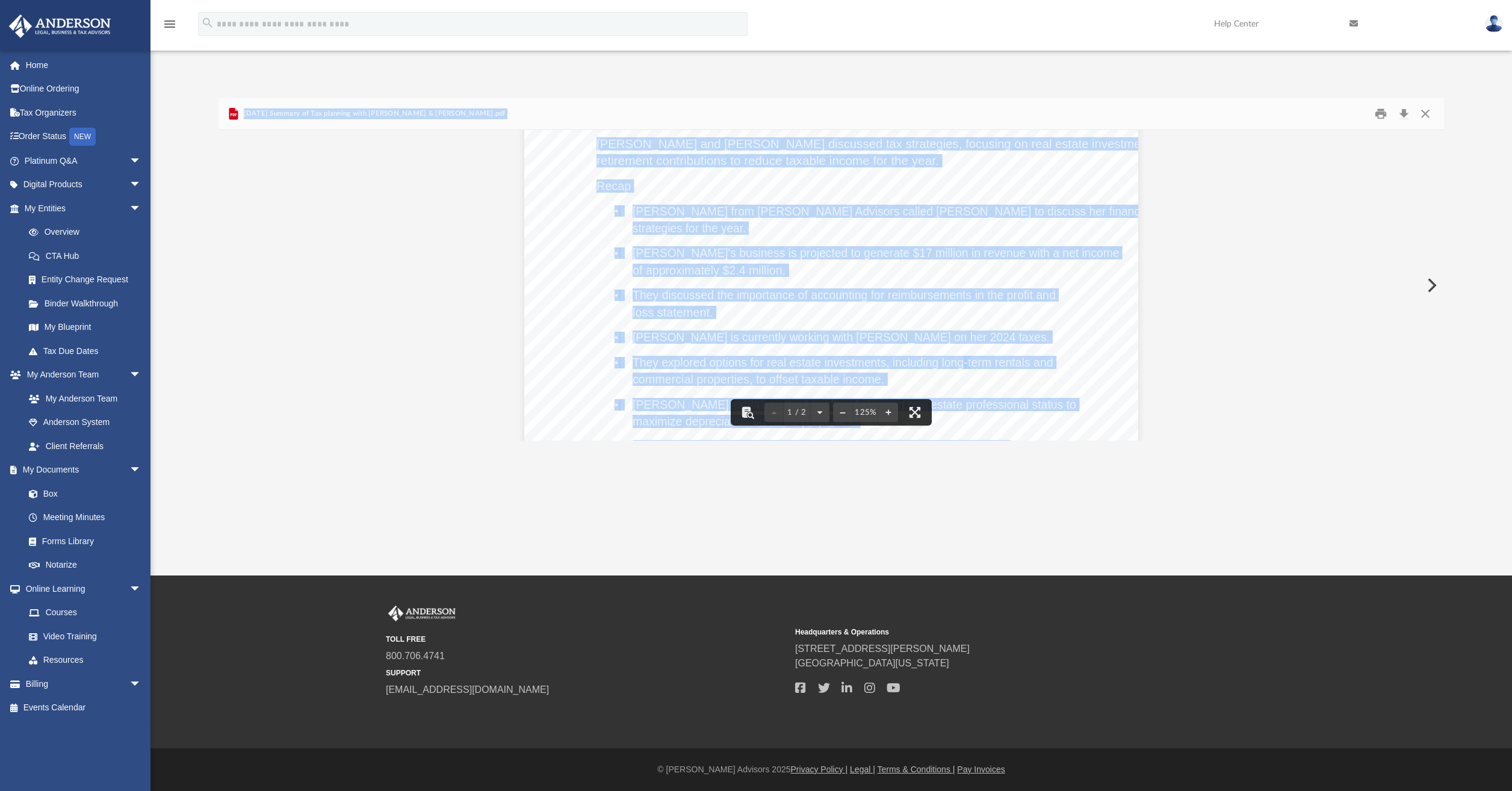
scroll to position [180, 0]
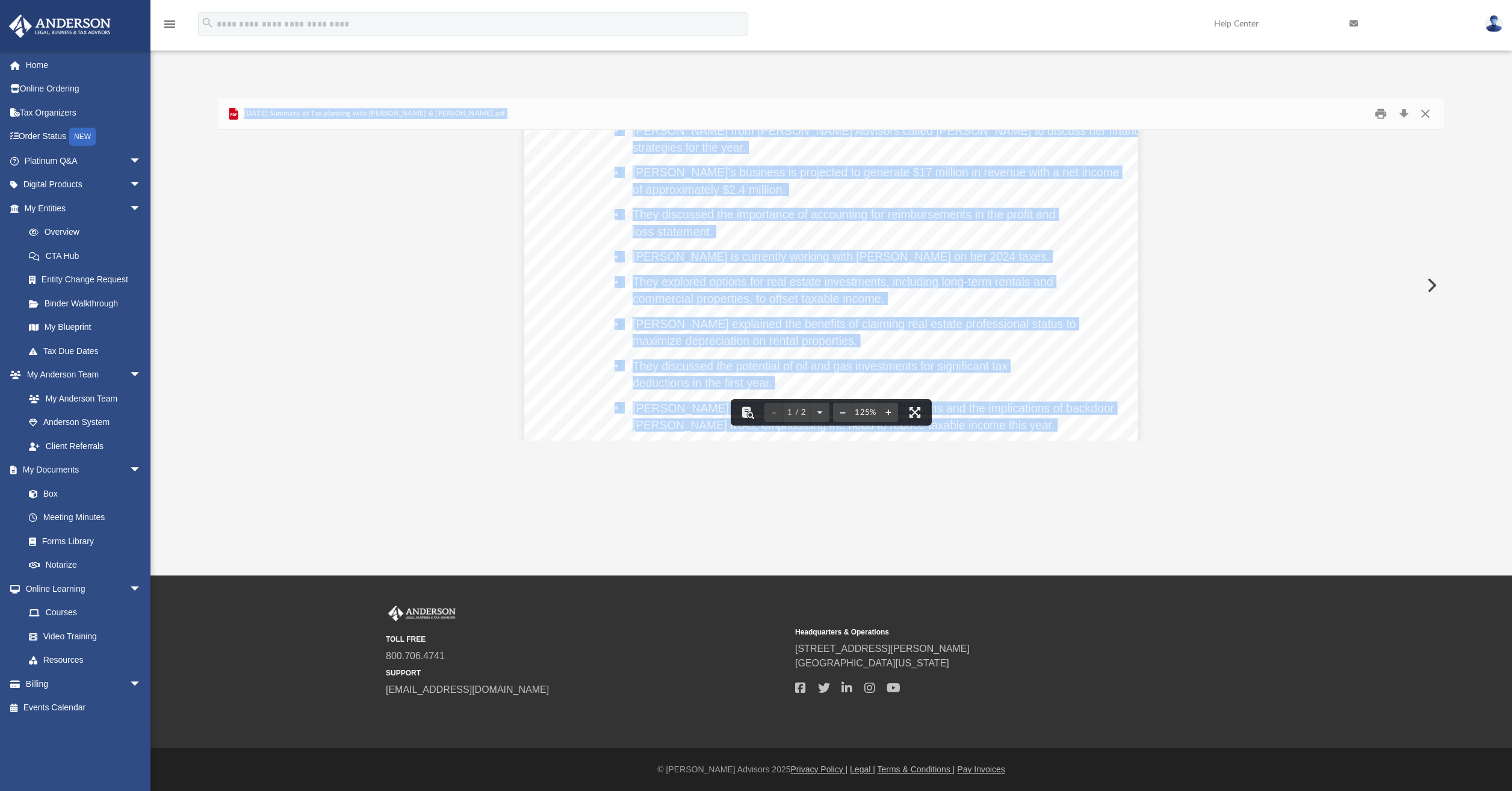
click at [853, 286] on span "They explored options for real estate investments, including long" at bounding box center [798, 282] width 331 height 12
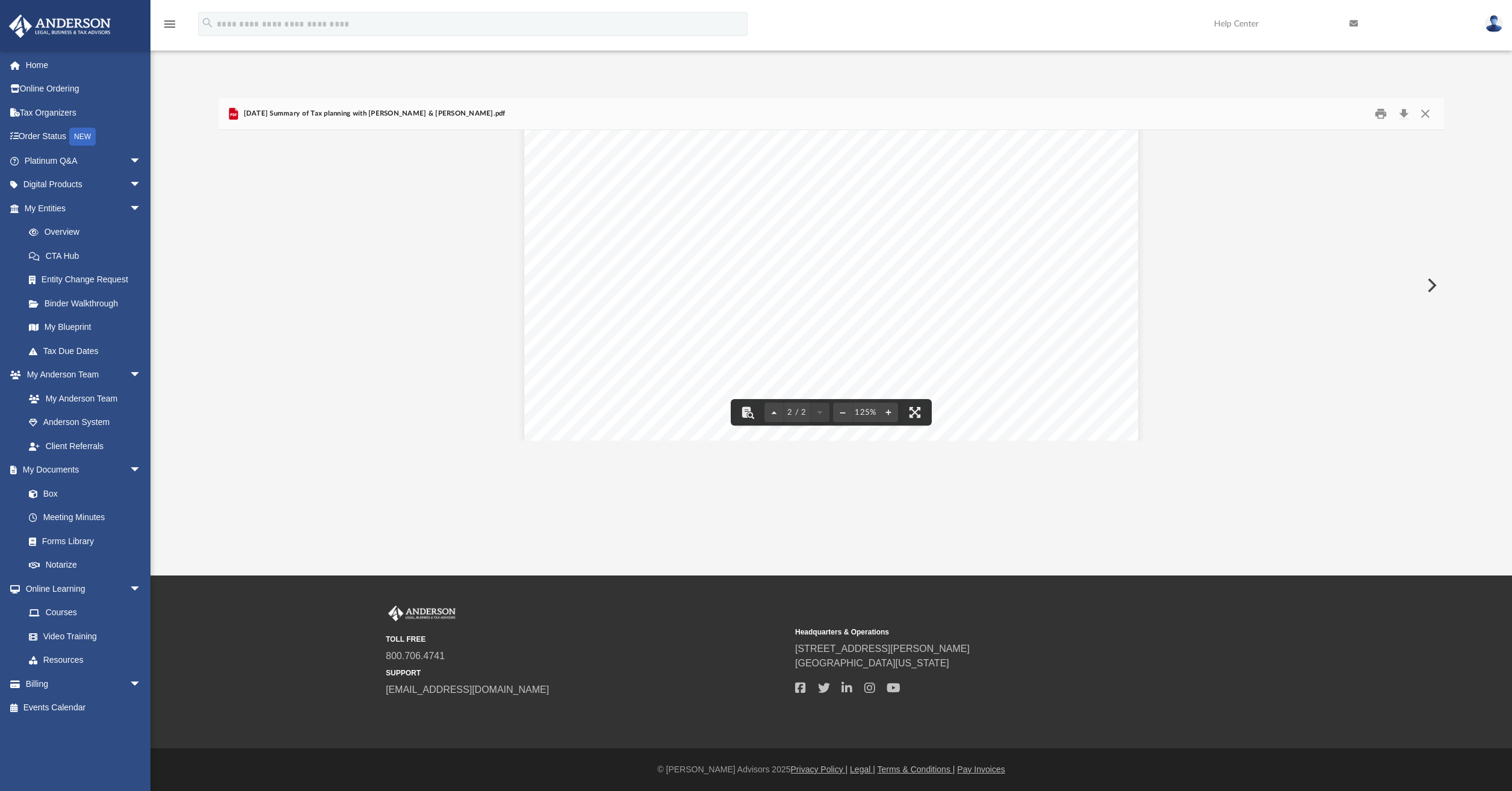
scroll to position [833, 0]
click at [1424, 112] on button "Close" at bounding box center [1425, 113] width 22 height 18
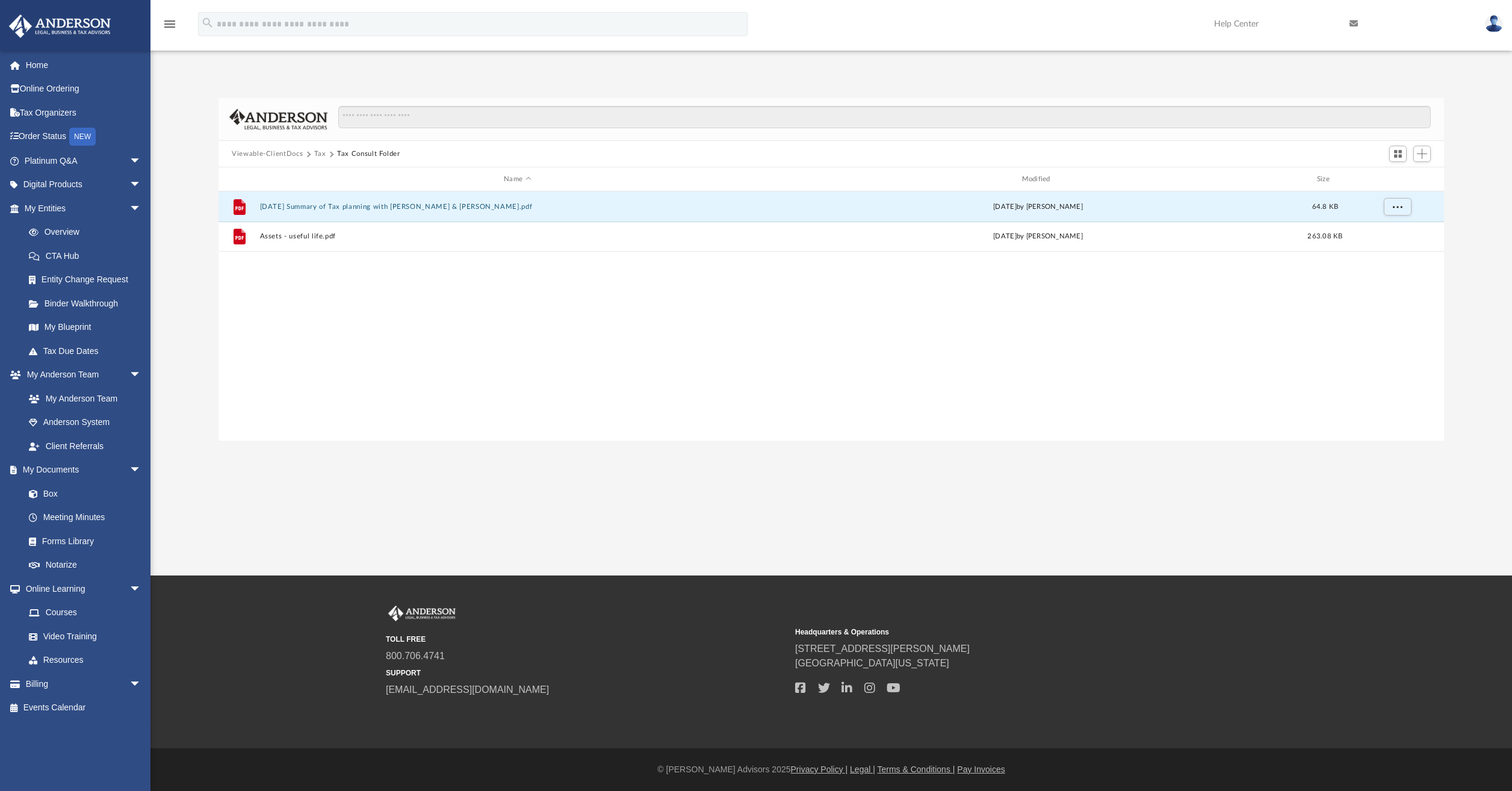
click at [320, 150] on button "Tax" at bounding box center [320, 154] width 12 height 11
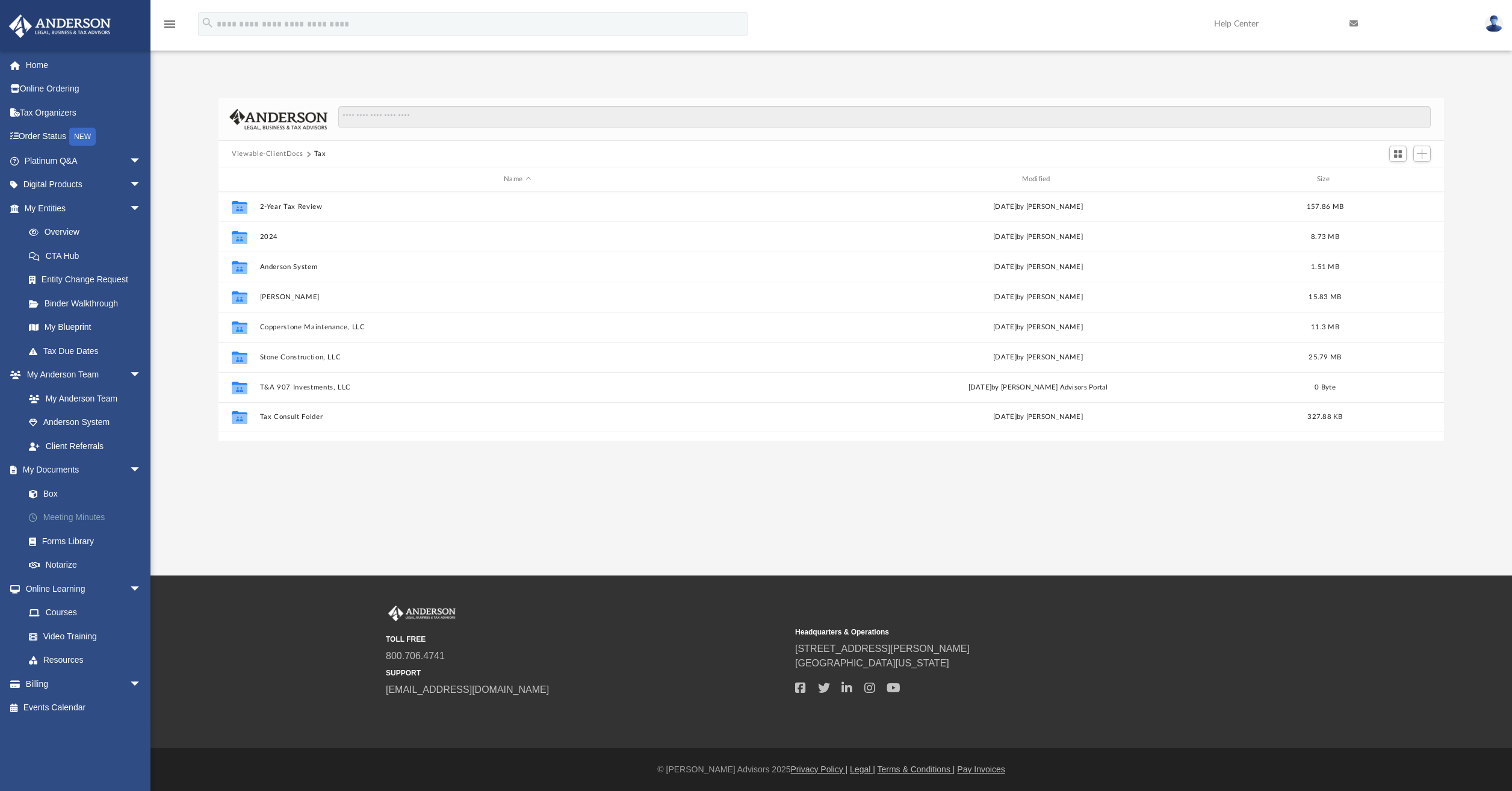
click at [82, 516] on link "Meeting Minutes" at bounding box center [88, 518] width 143 height 24
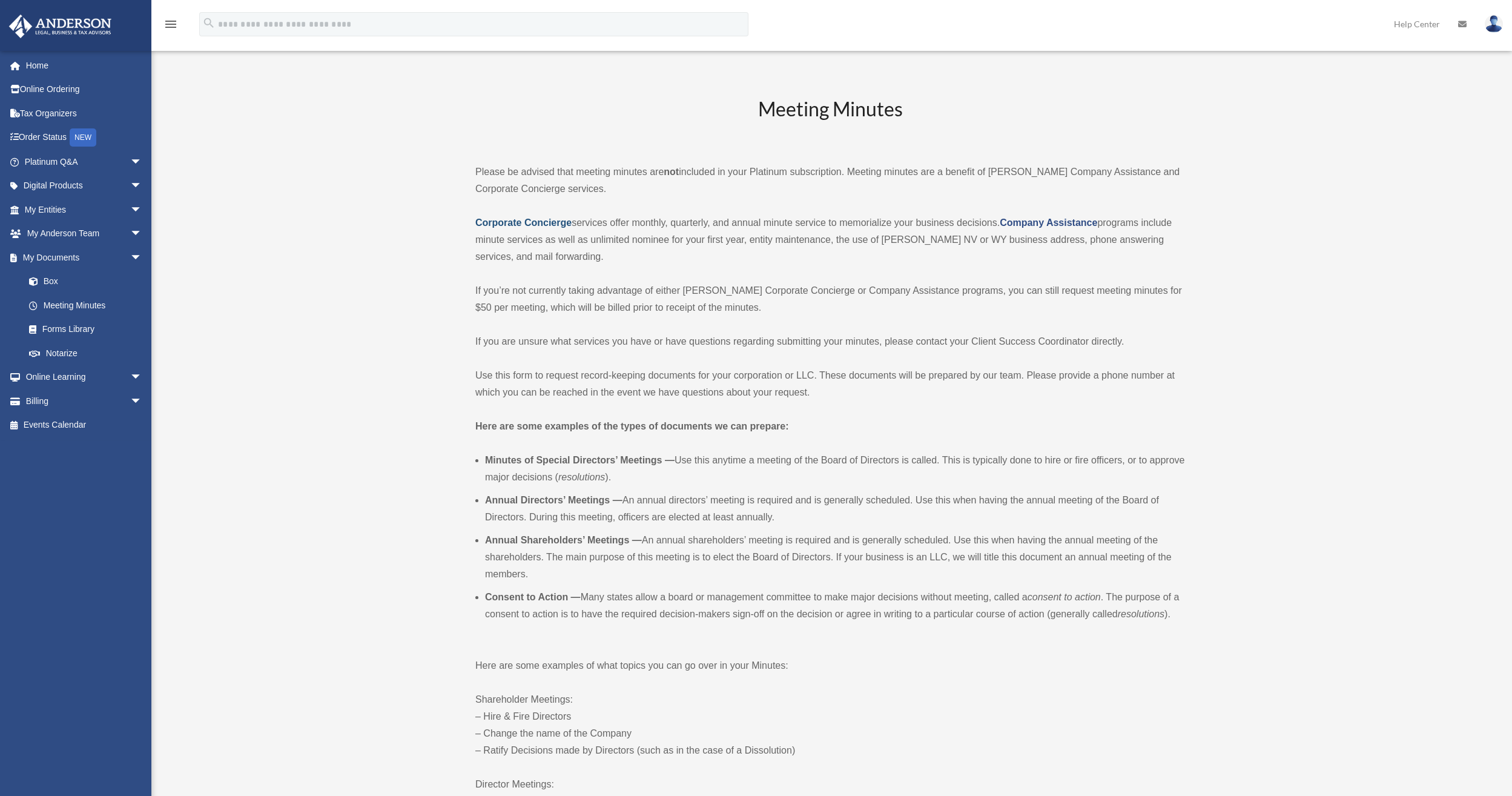
click at [505, 222] on strong "Corporate Concierge" at bounding box center [523, 223] width 96 height 10
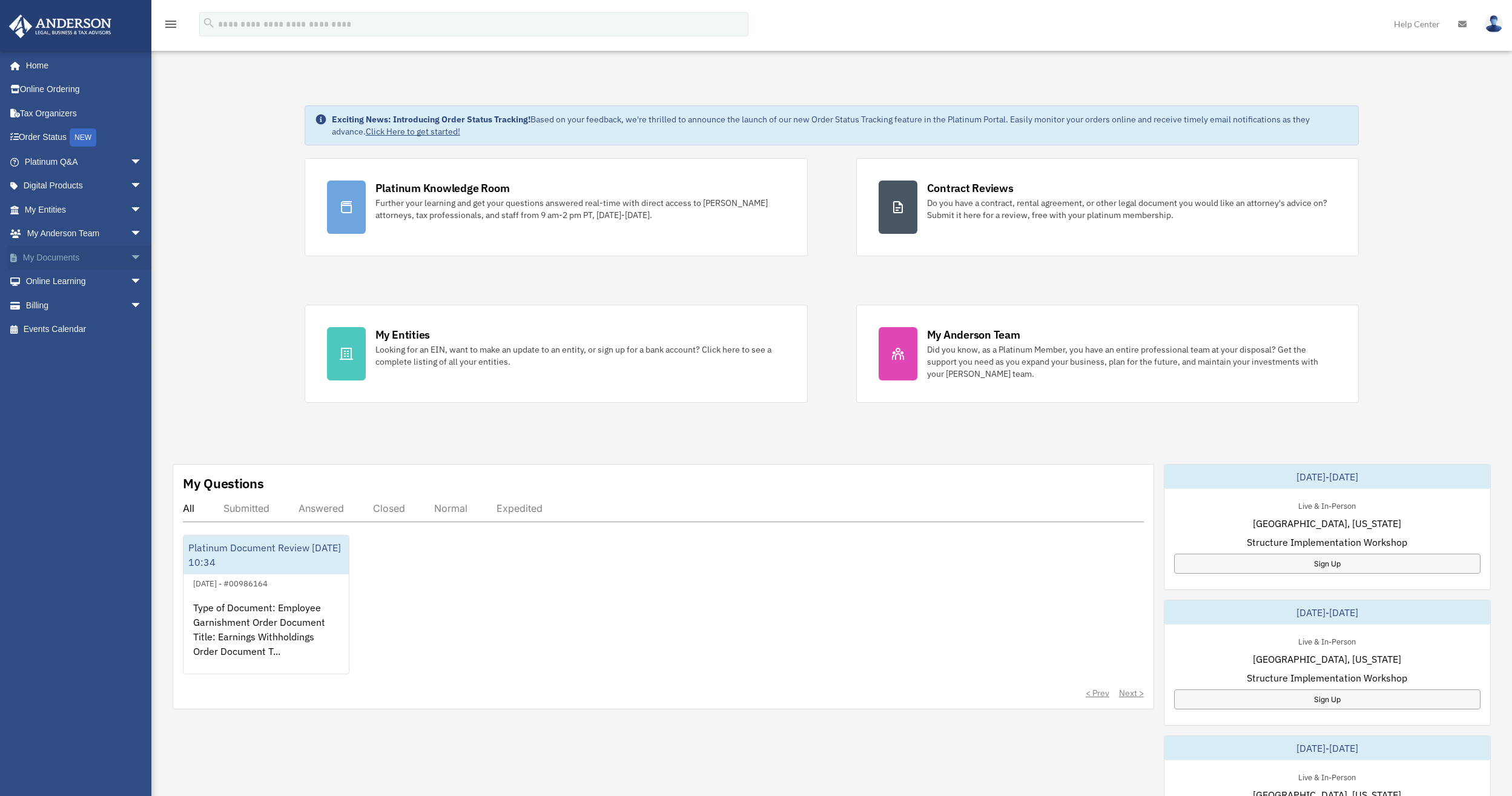
click at [130, 257] on span "arrow_drop_down" at bounding box center [142, 258] width 24 height 25
